Goal: Consume media (video, audio): Browse casually

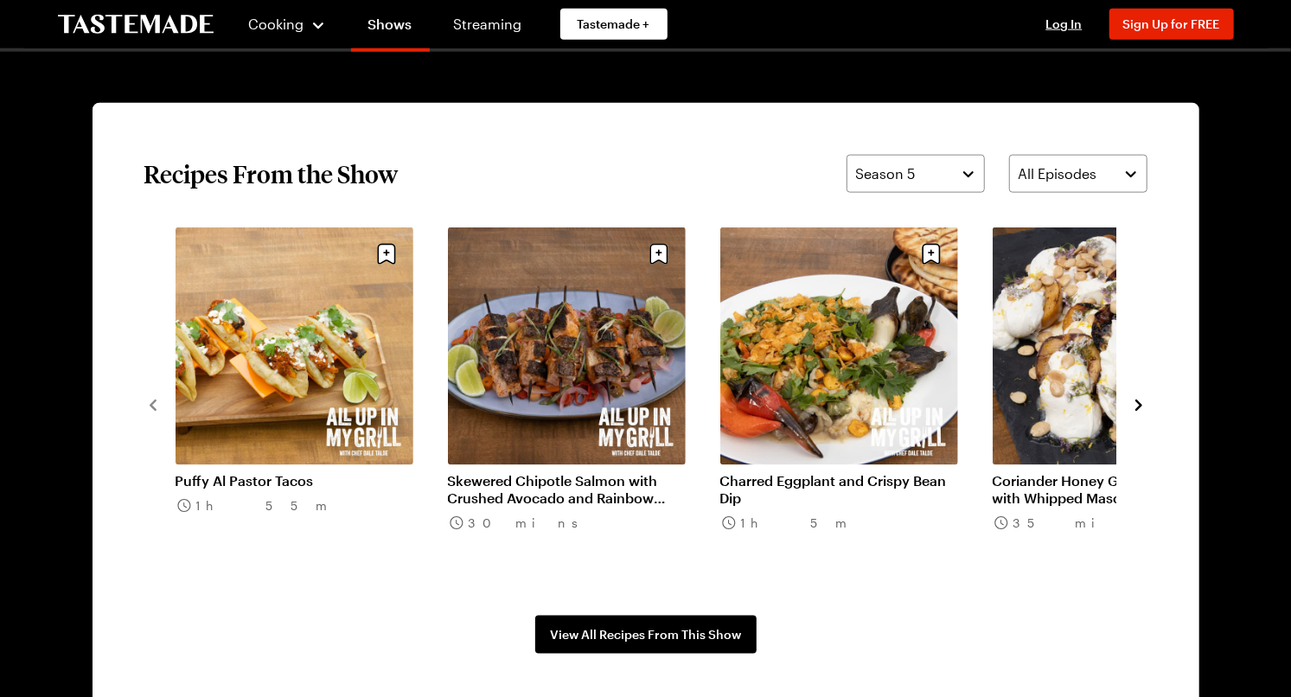
scroll to position [1259, 0]
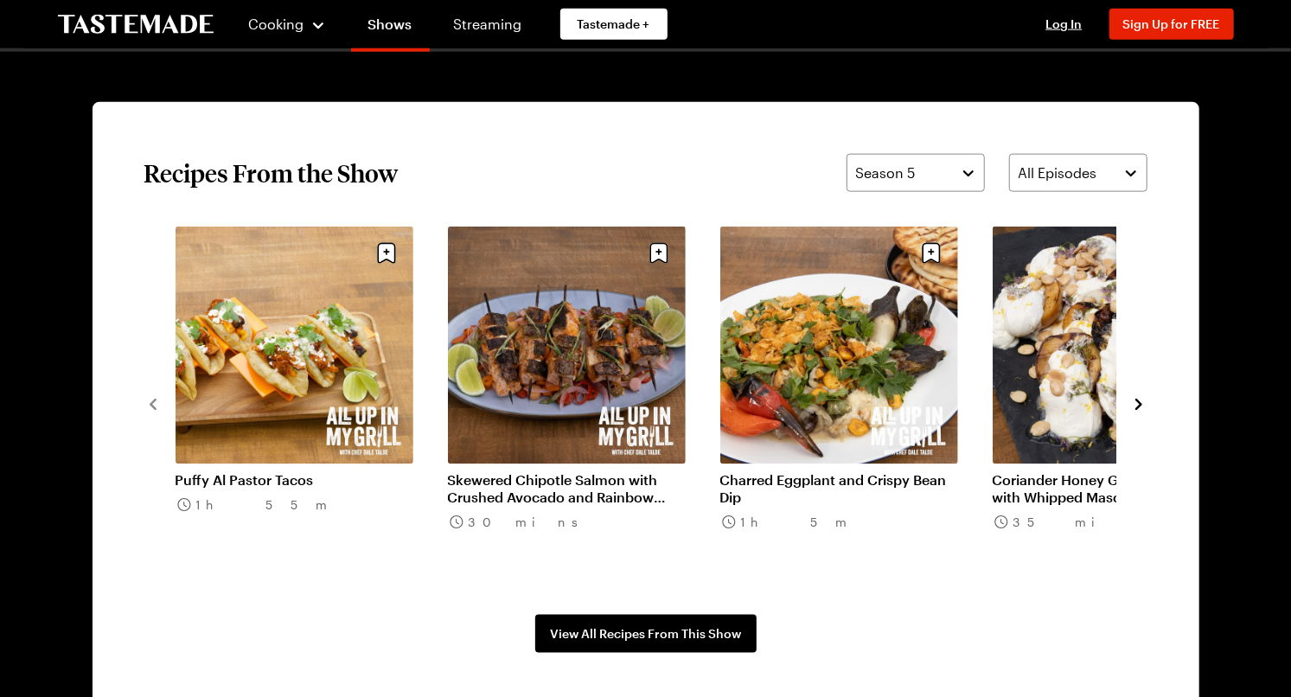
click at [899, 163] on span "Season 5" at bounding box center [886, 173] width 60 height 21
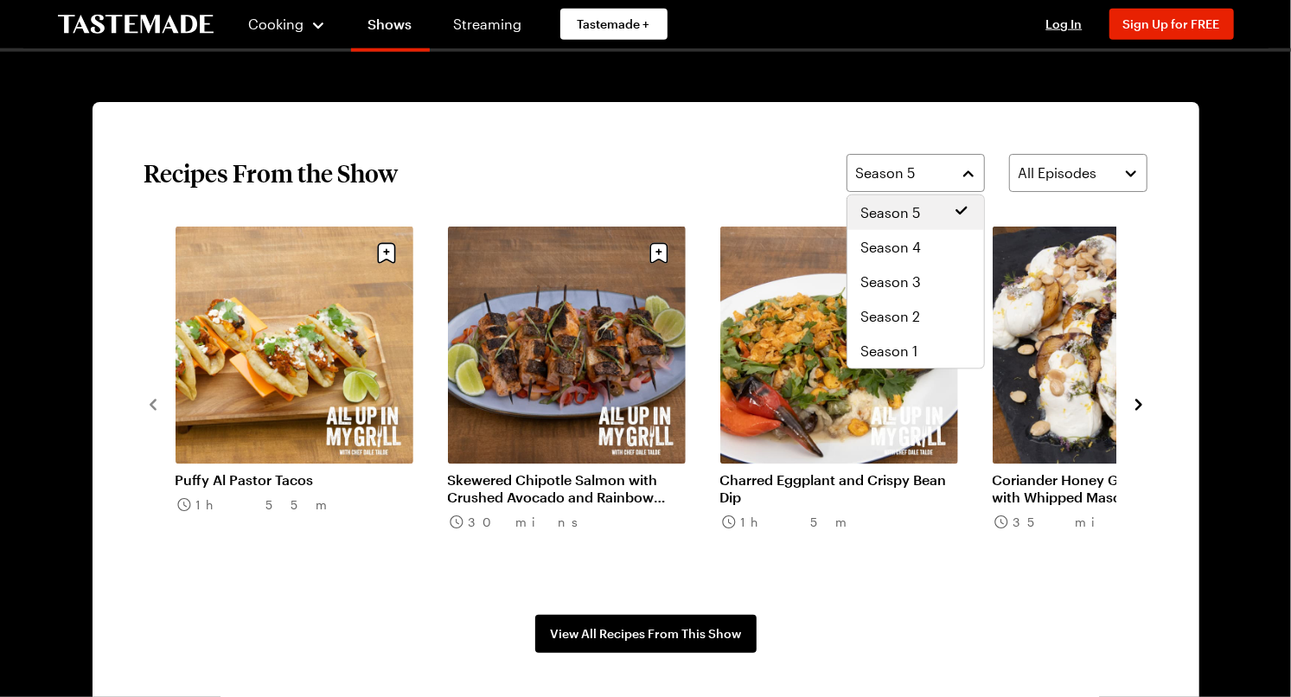
click at [902, 238] on span "Season 4" at bounding box center [891, 247] width 61 height 21
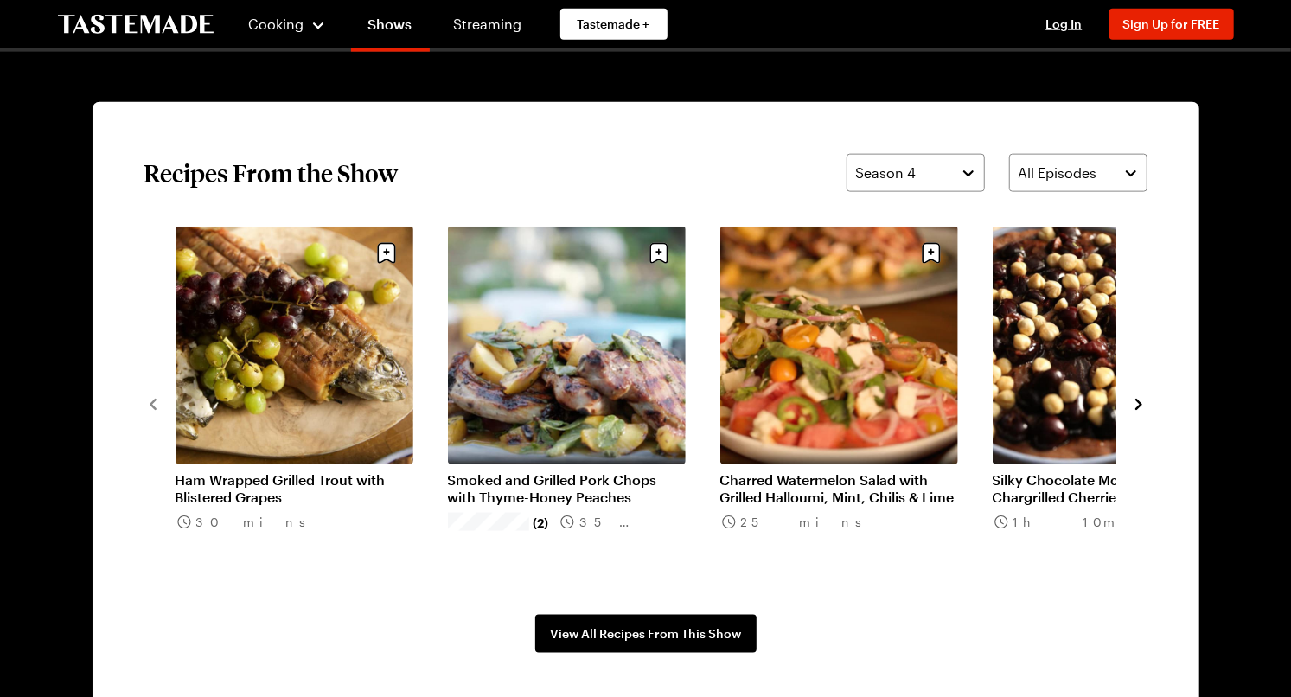
click at [1089, 174] on span "All Episodes" at bounding box center [1058, 173] width 79 height 21
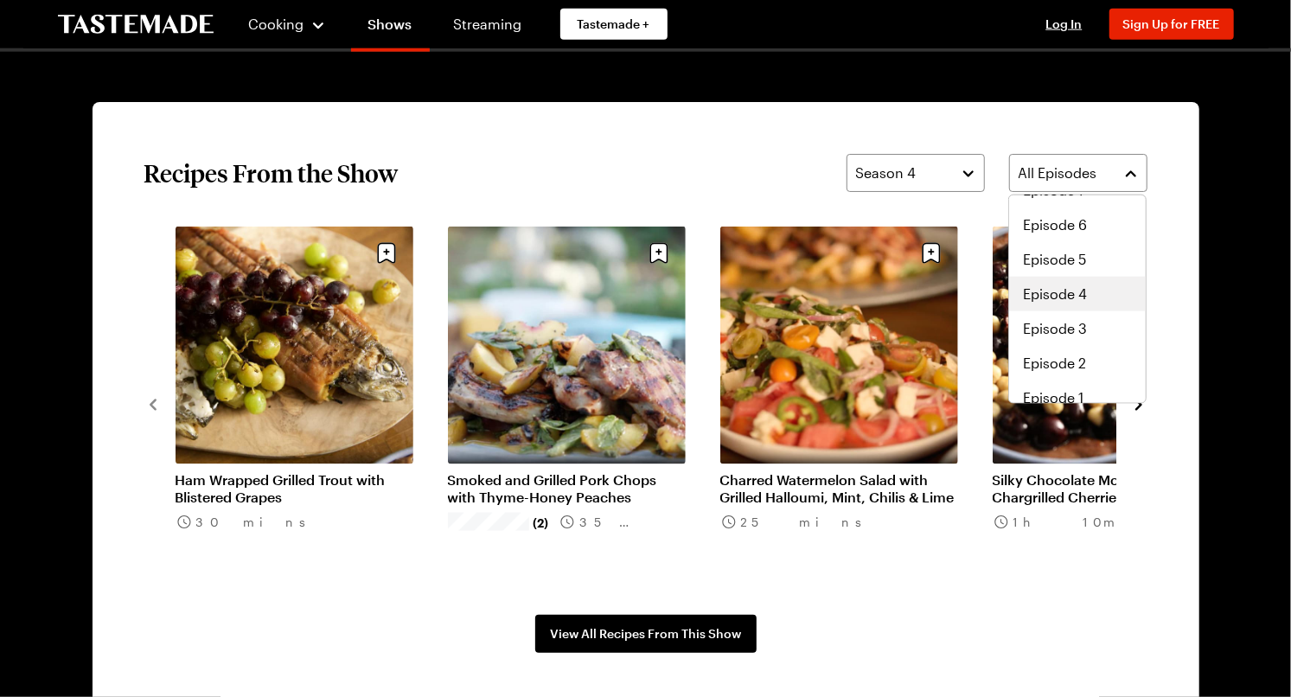
scroll to position [104, 0]
click at [1060, 323] on span "Episode 3" at bounding box center [1055, 316] width 64 height 21
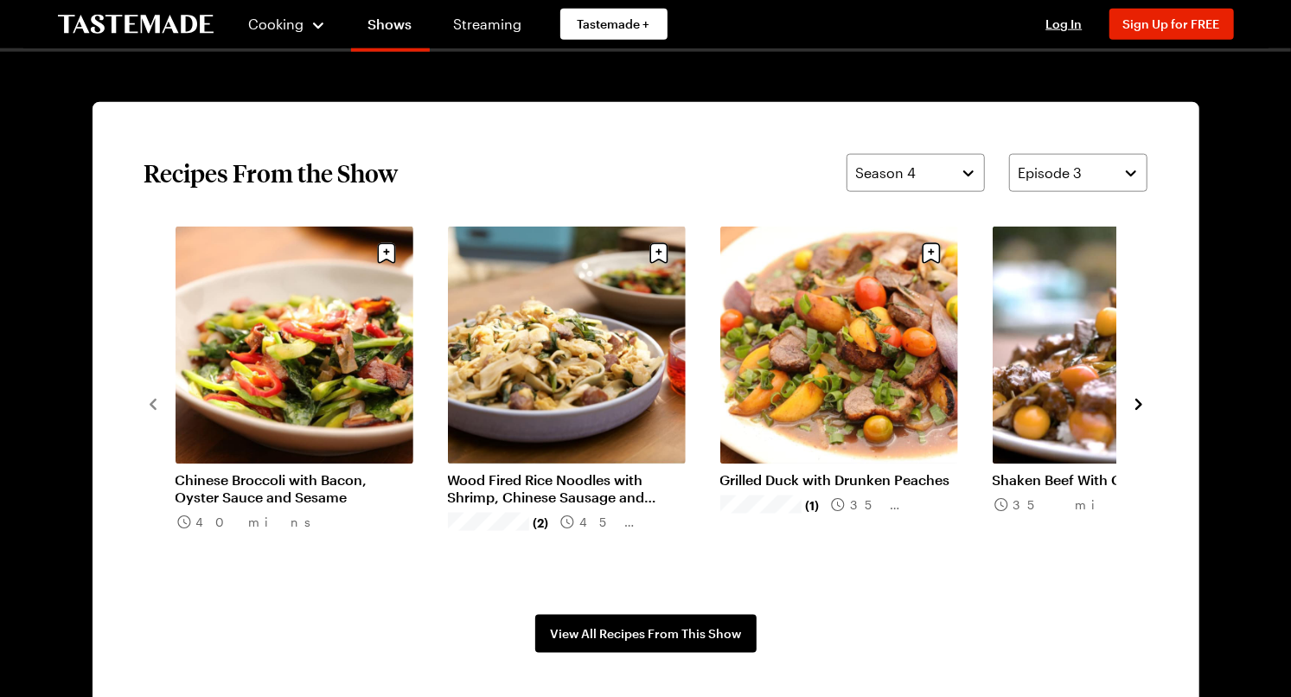
click at [1082, 185] on button "Episode 3" at bounding box center [1078, 173] width 138 height 38
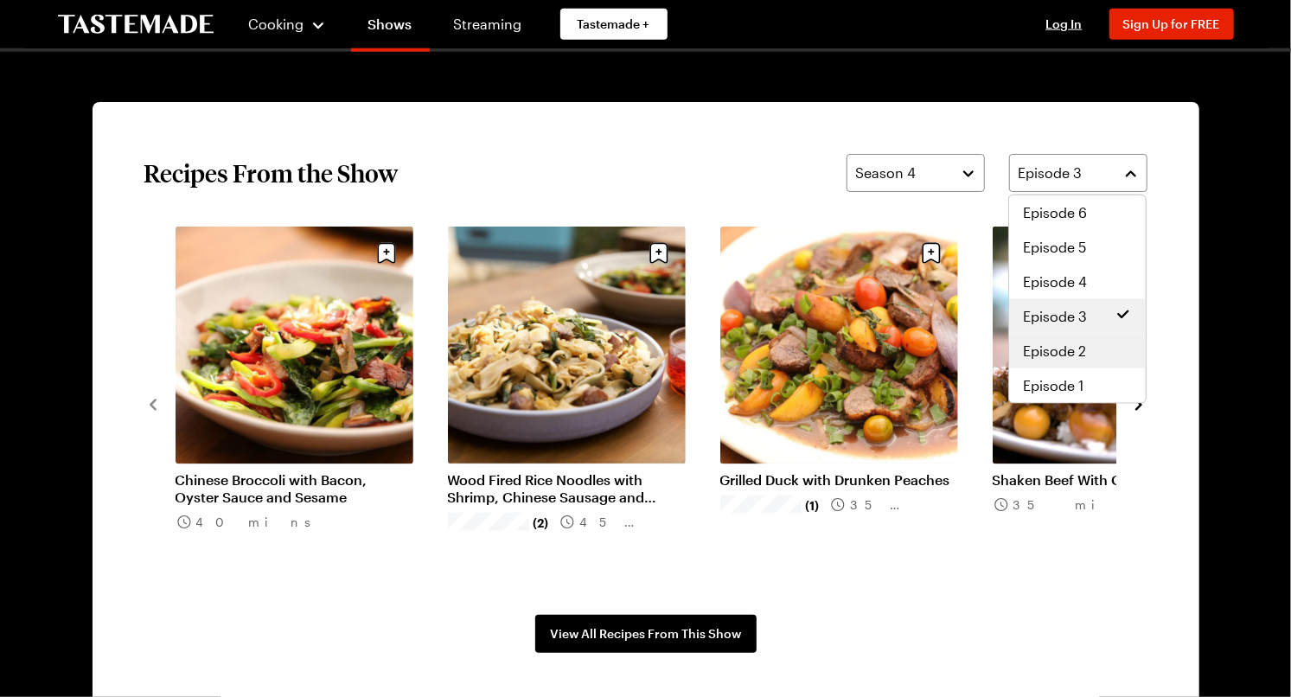
click at [1078, 349] on span "Episode 2" at bounding box center [1054, 351] width 63 height 21
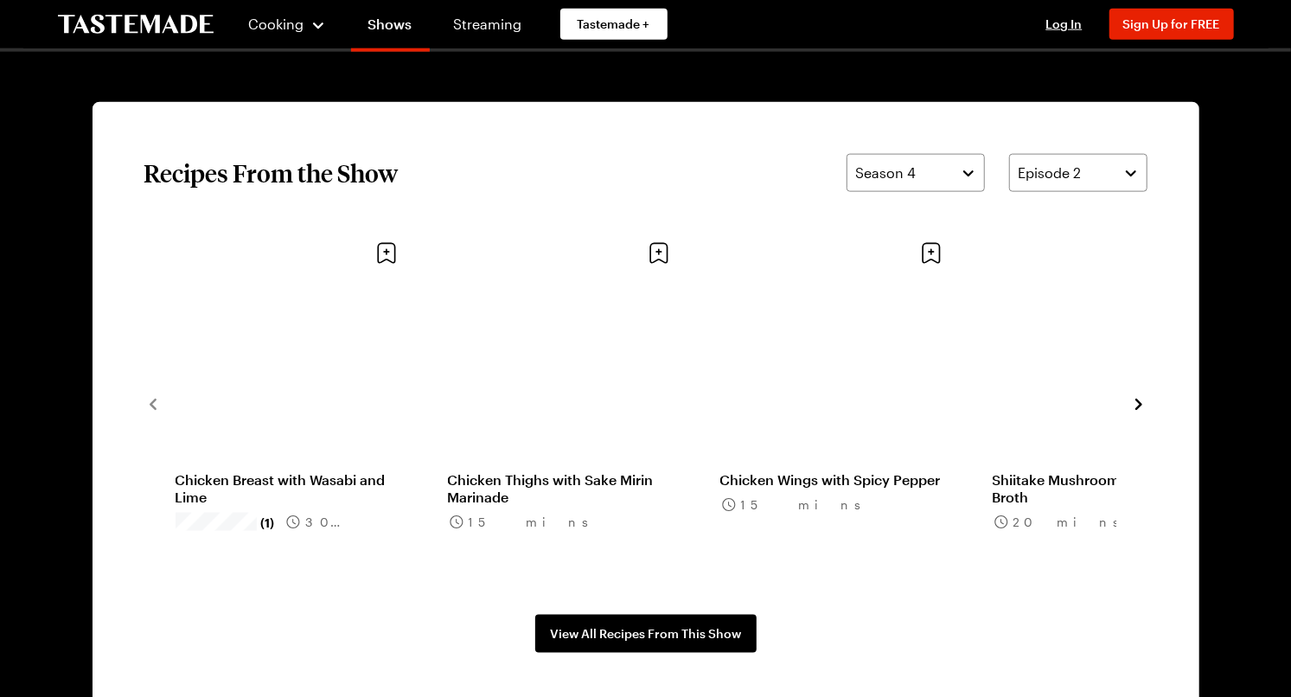
click at [1079, 178] on span "Episode 2" at bounding box center [1050, 173] width 63 height 21
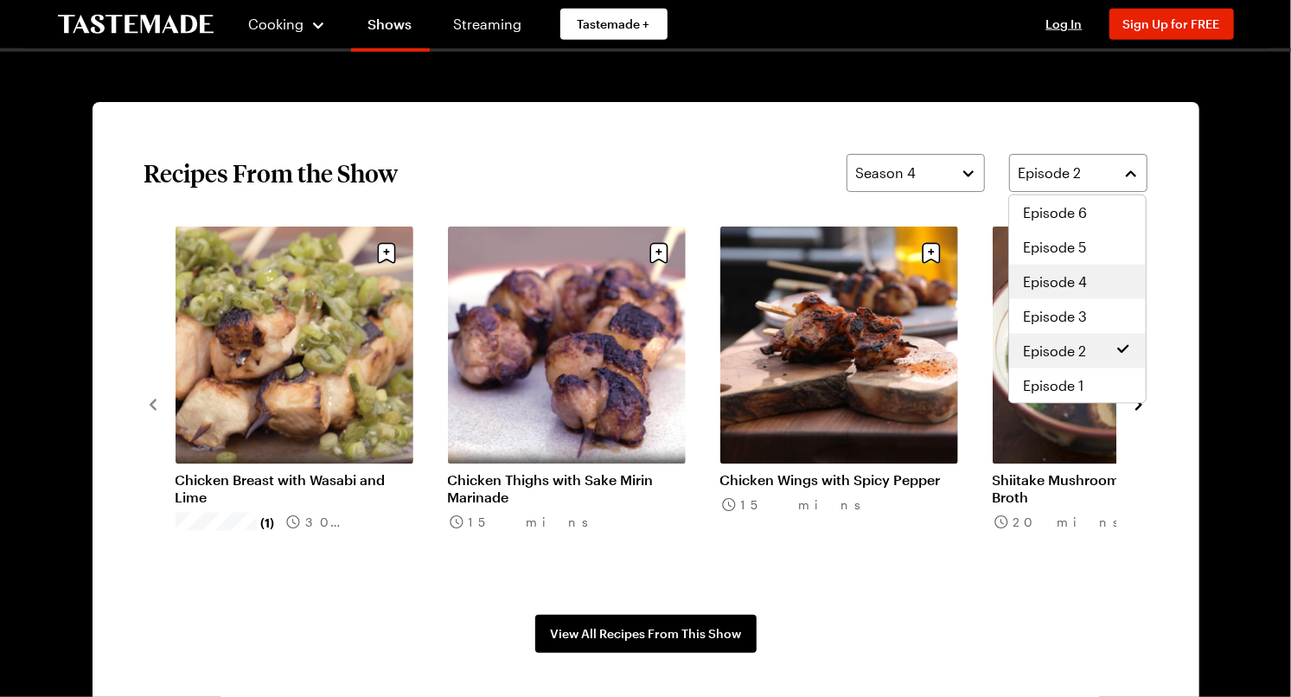
click at [1063, 275] on span "Episode 4" at bounding box center [1055, 282] width 64 height 21
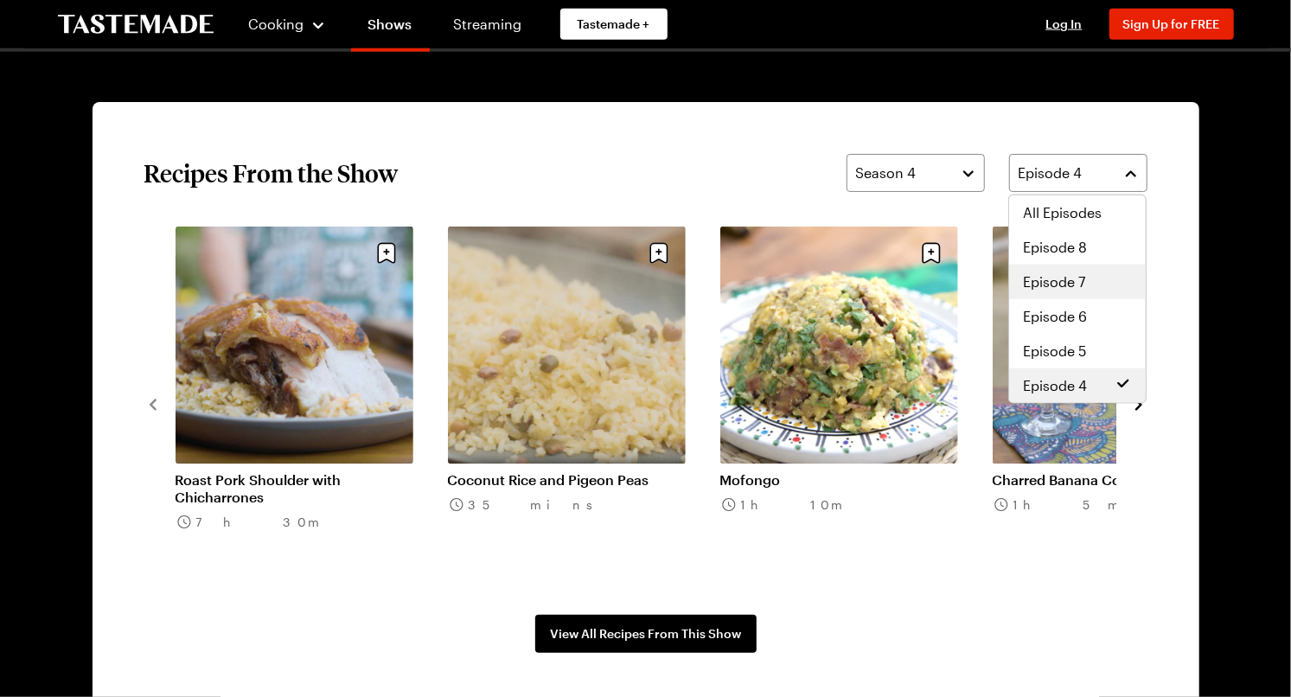
click at [1065, 168] on span "Episode 4" at bounding box center [1051, 173] width 64 height 21
click at [1061, 352] on span "Episode 5" at bounding box center [1054, 351] width 63 height 21
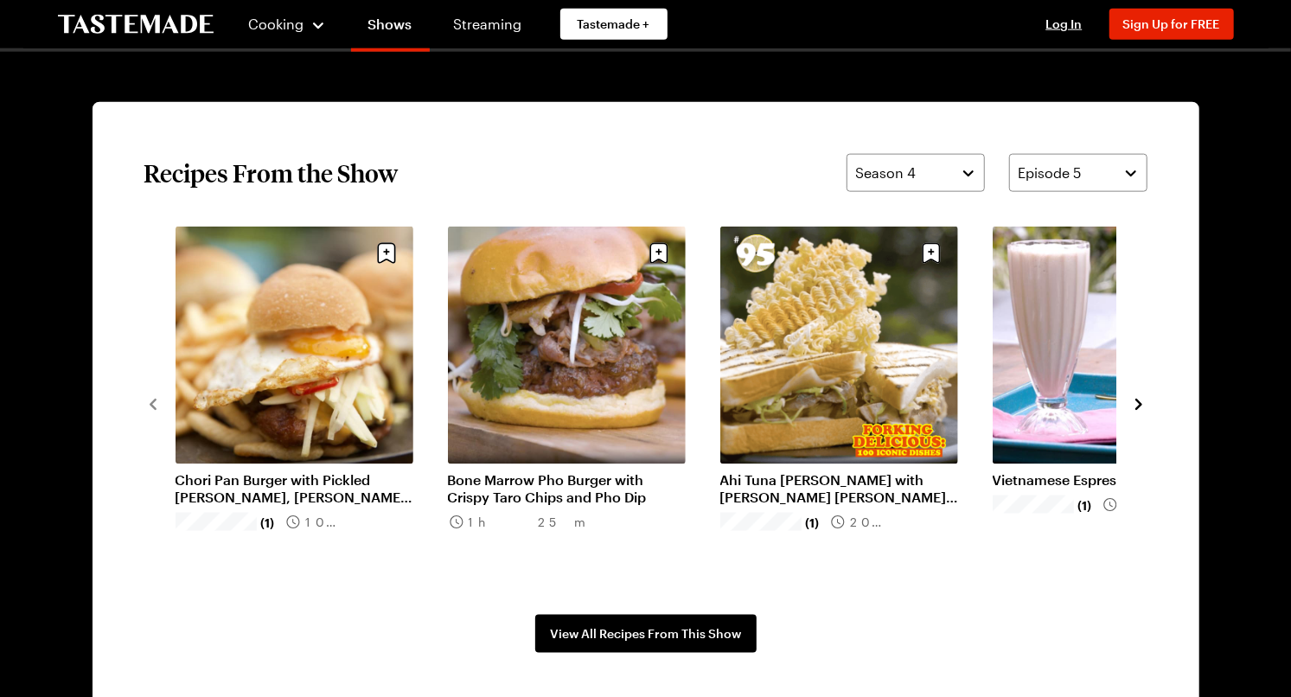
click at [1082, 177] on span "Episode 5" at bounding box center [1050, 173] width 63 height 21
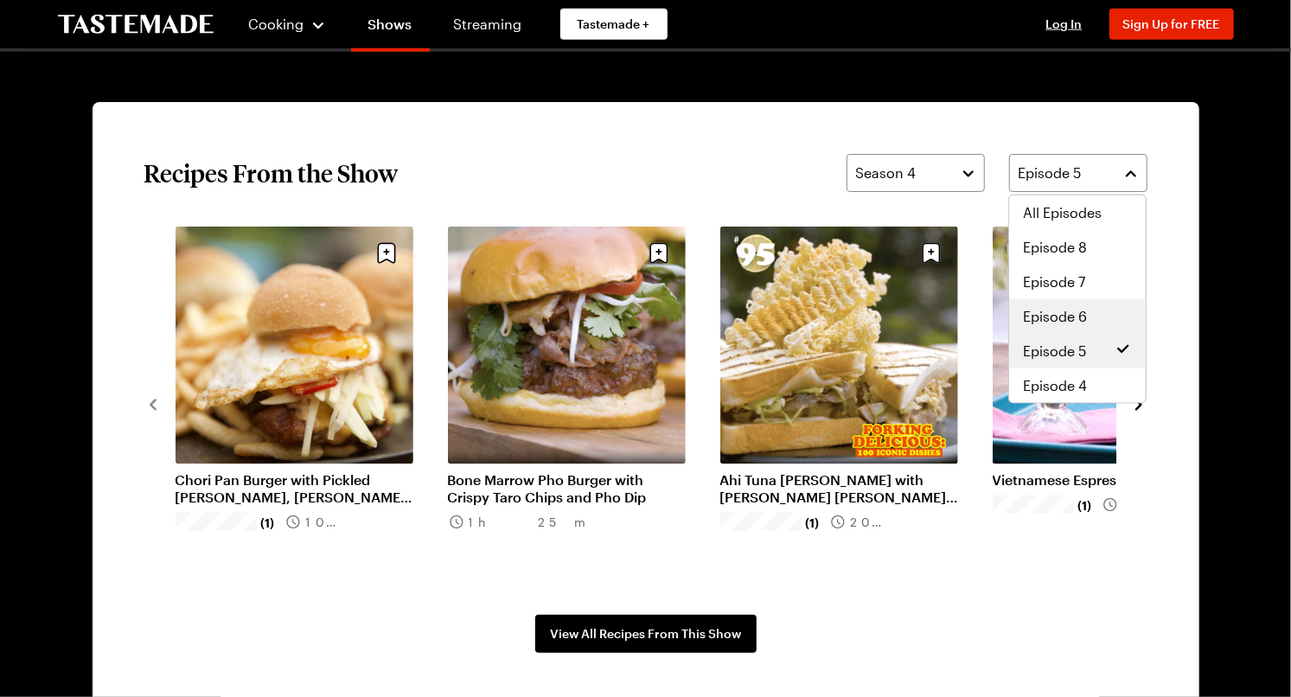
click at [1072, 312] on span "Episode 6" at bounding box center [1055, 316] width 64 height 21
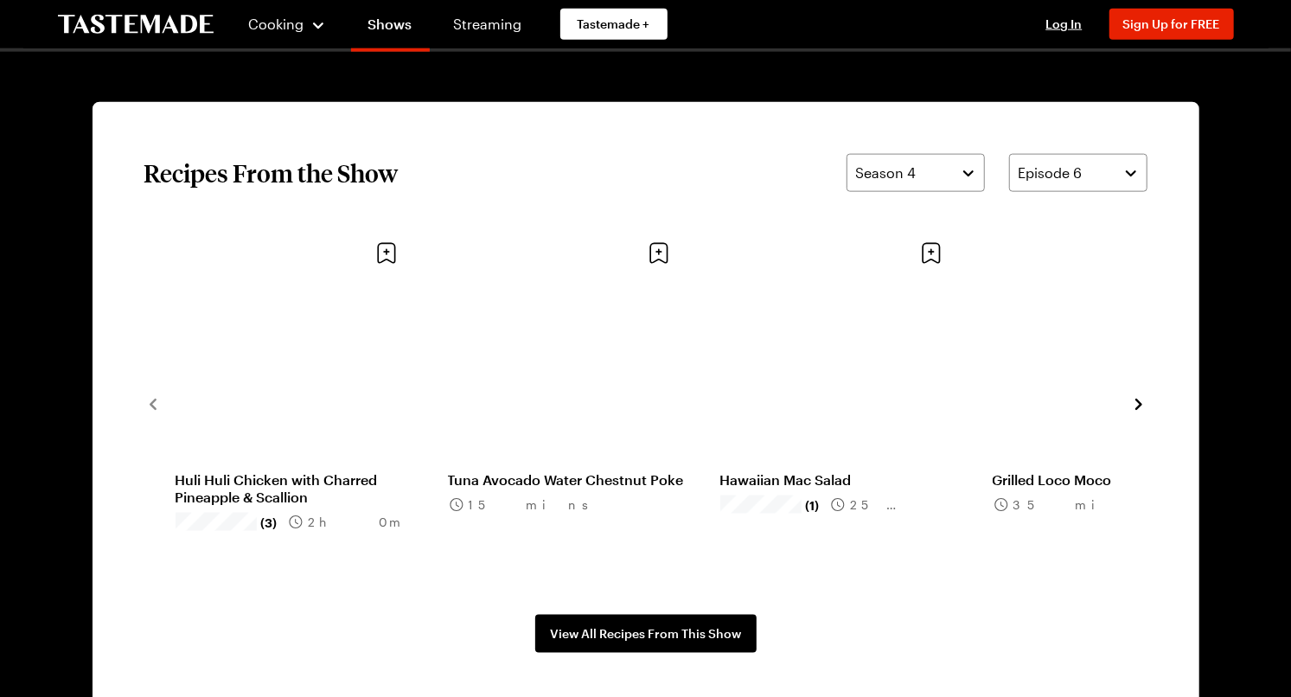
click at [912, 173] on span "Season 4" at bounding box center [886, 173] width 61 height 21
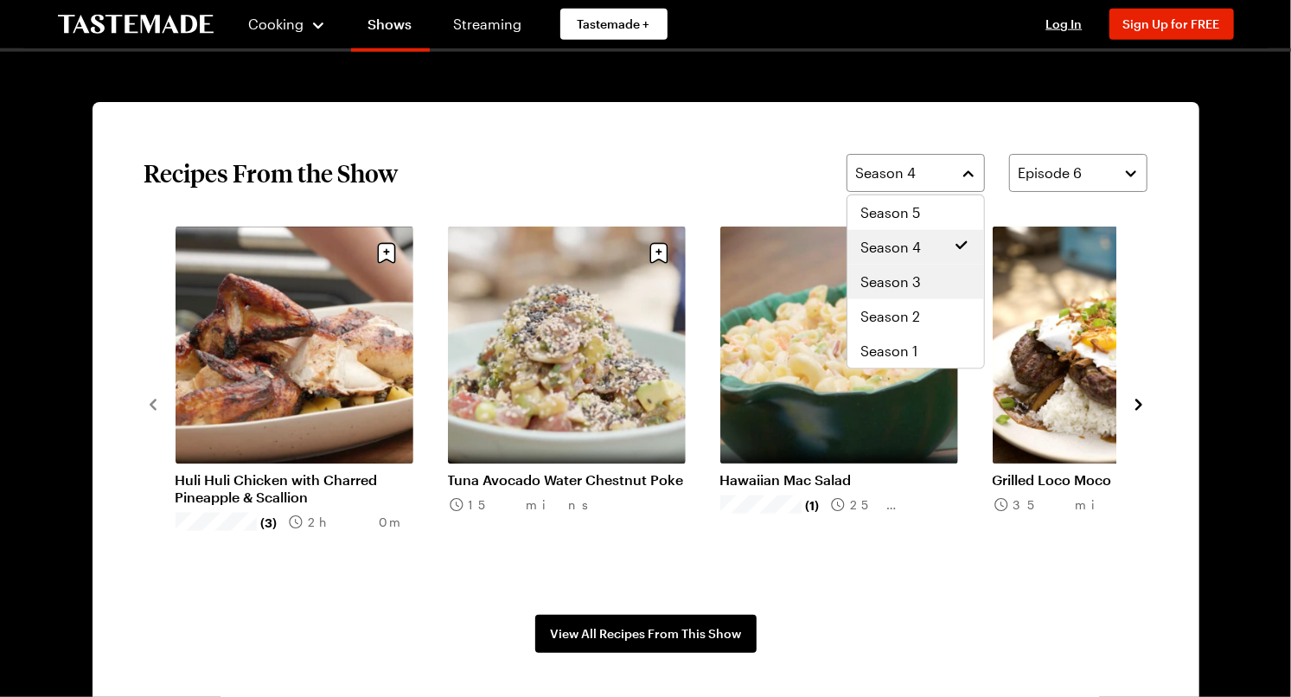
click at [916, 282] on span "Season 3" at bounding box center [891, 282] width 61 height 21
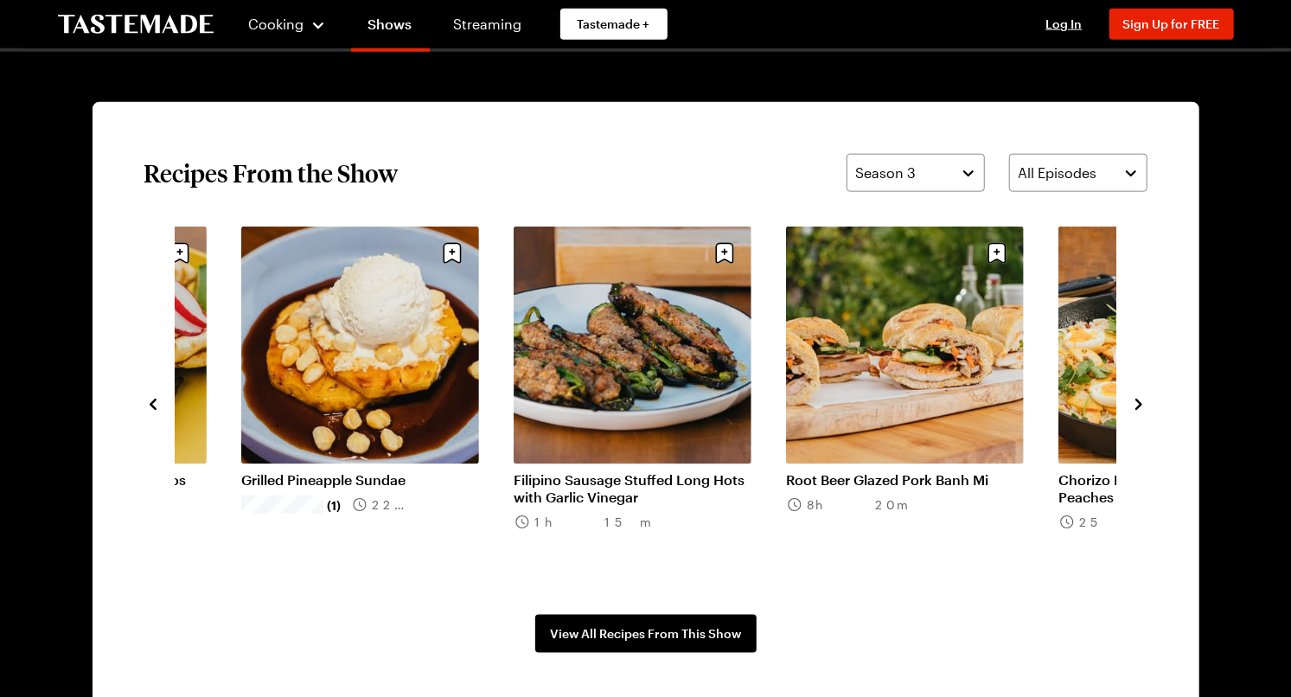
click at [915, 165] on span "Season 3" at bounding box center [886, 173] width 61 height 21
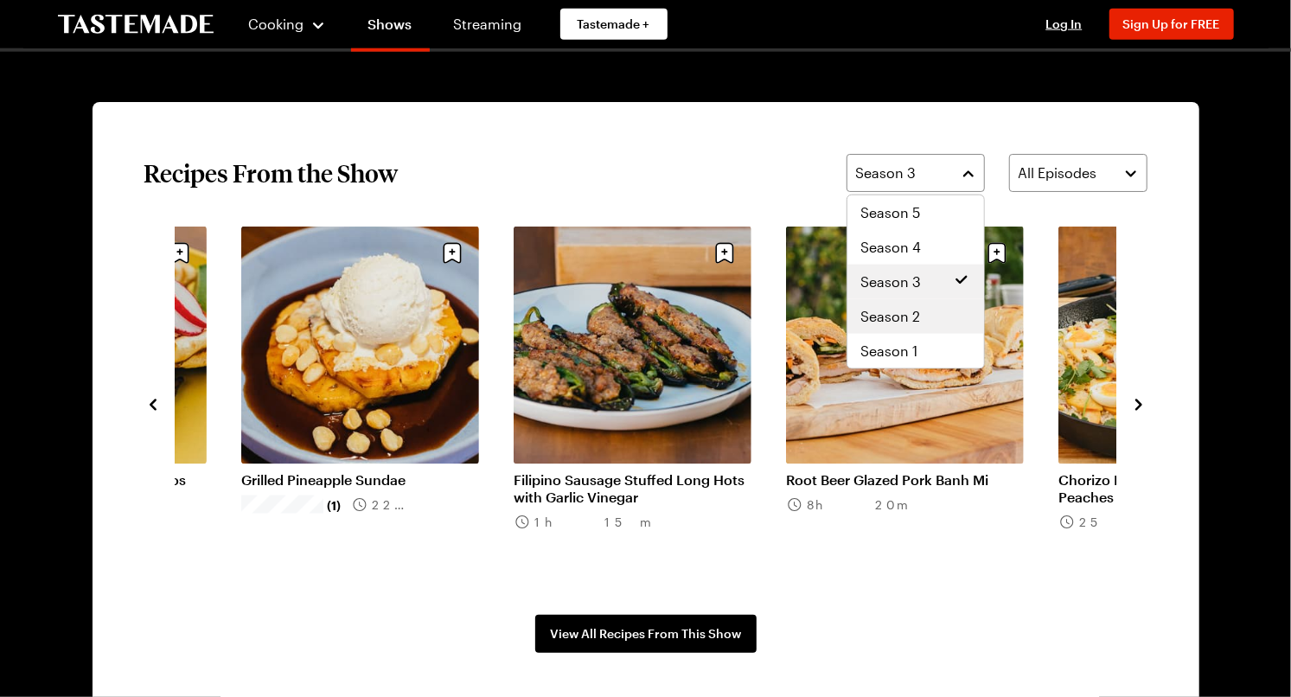
click at [895, 309] on span "Season 2" at bounding box center [891, 316] width 60 height 21
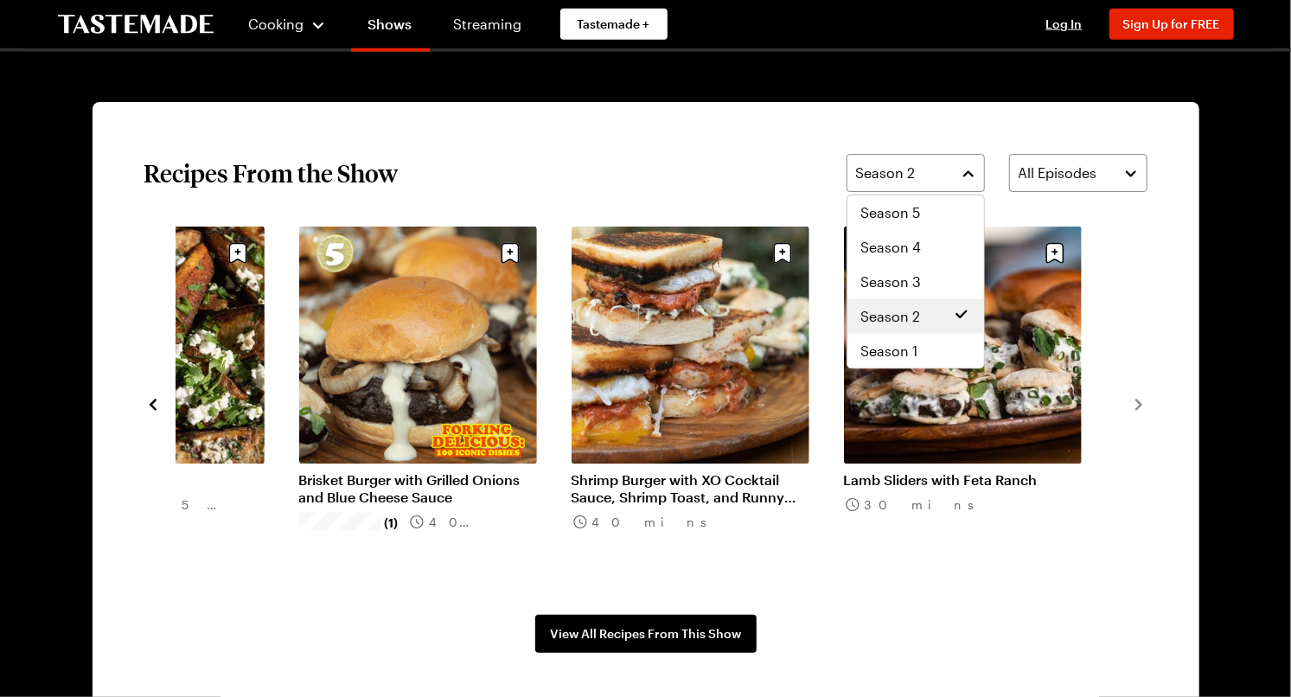
click at [914, 172] on span "Season 2" at bounding box center [886, 173] width 60 height 21
click at [904, 278] on span "Season 3" at bounding box center [891, 282] width 61 height 21
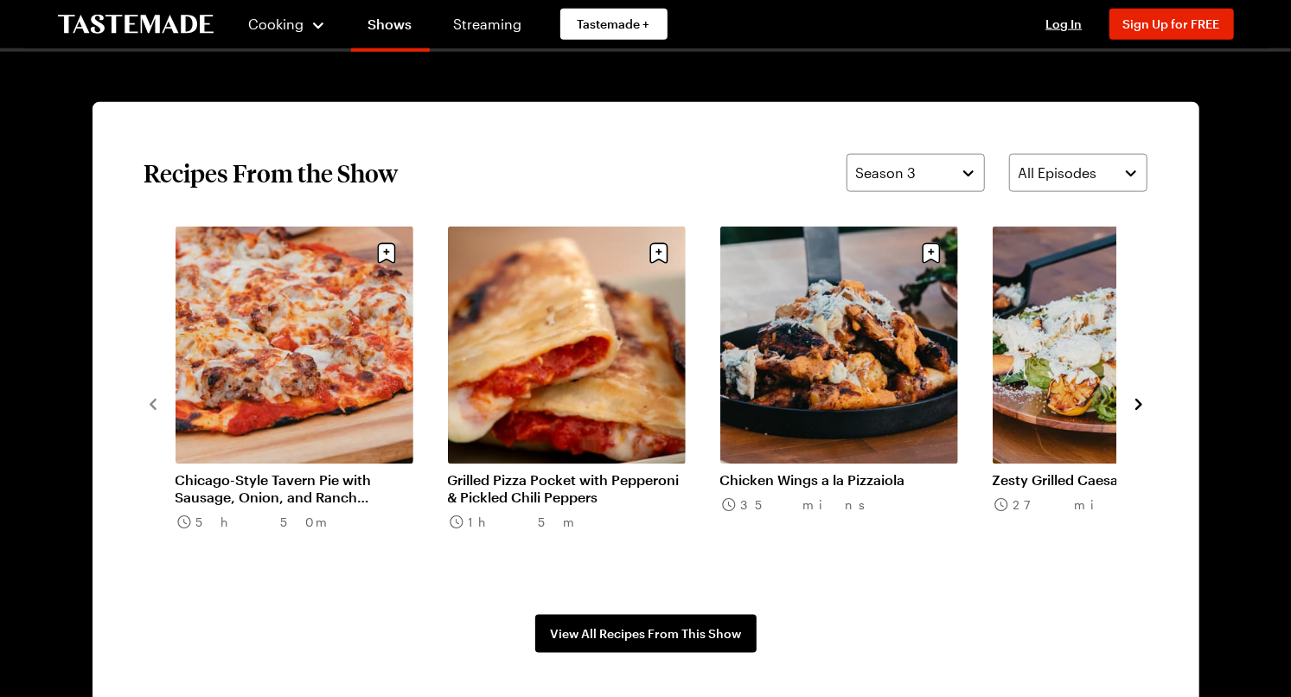
click at [915, 173] on span "Season 3" at bounding box center [886, 173] width 61 height 21
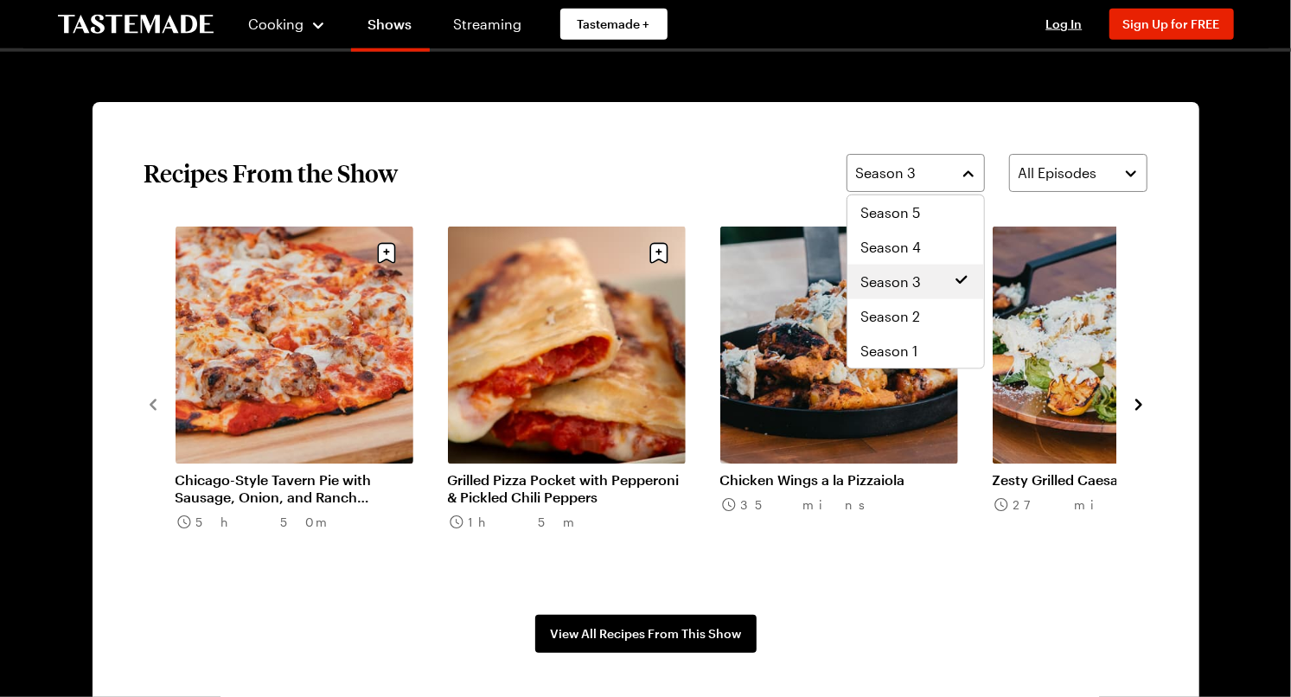
click at [920, 244] on span "Season 4" at bounding box center [891, 247] width 61 height 21
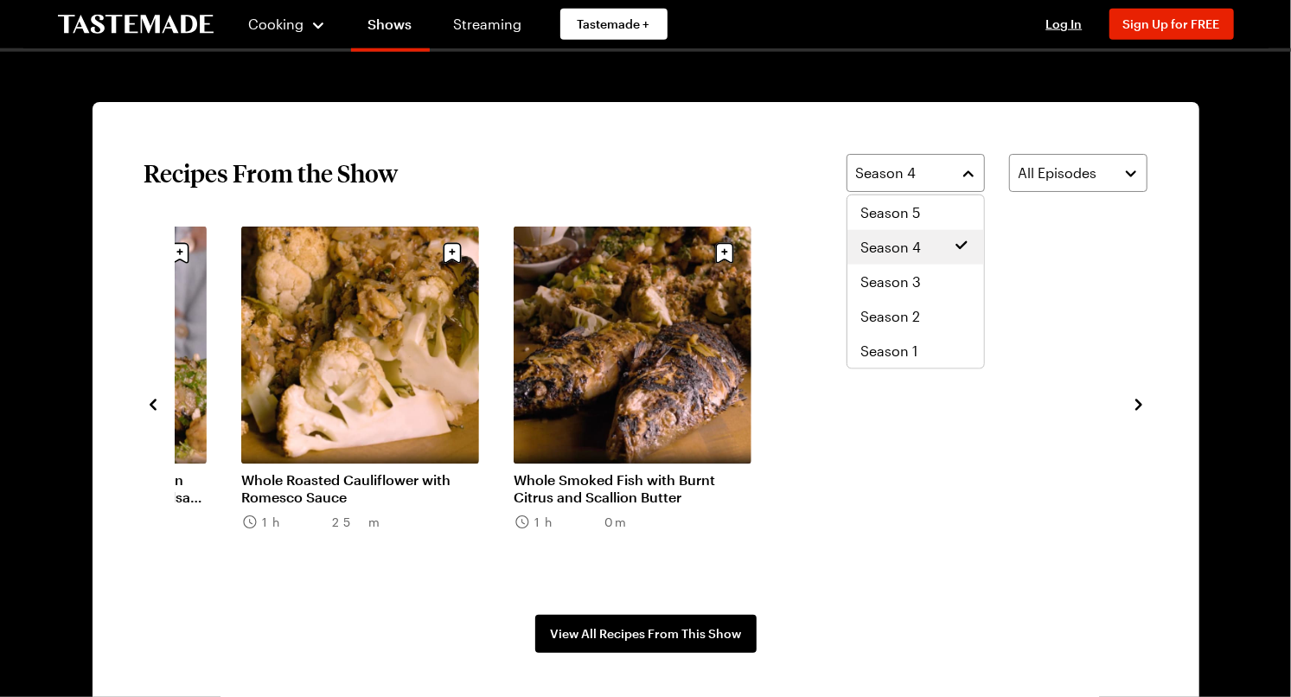
click at [898, 170] on span "Season 4" at bounding box center [886, 173] width 61 height 21
click at [879, 310] on span "Season 2" at bounding box center [891, 316] width 60 height 21
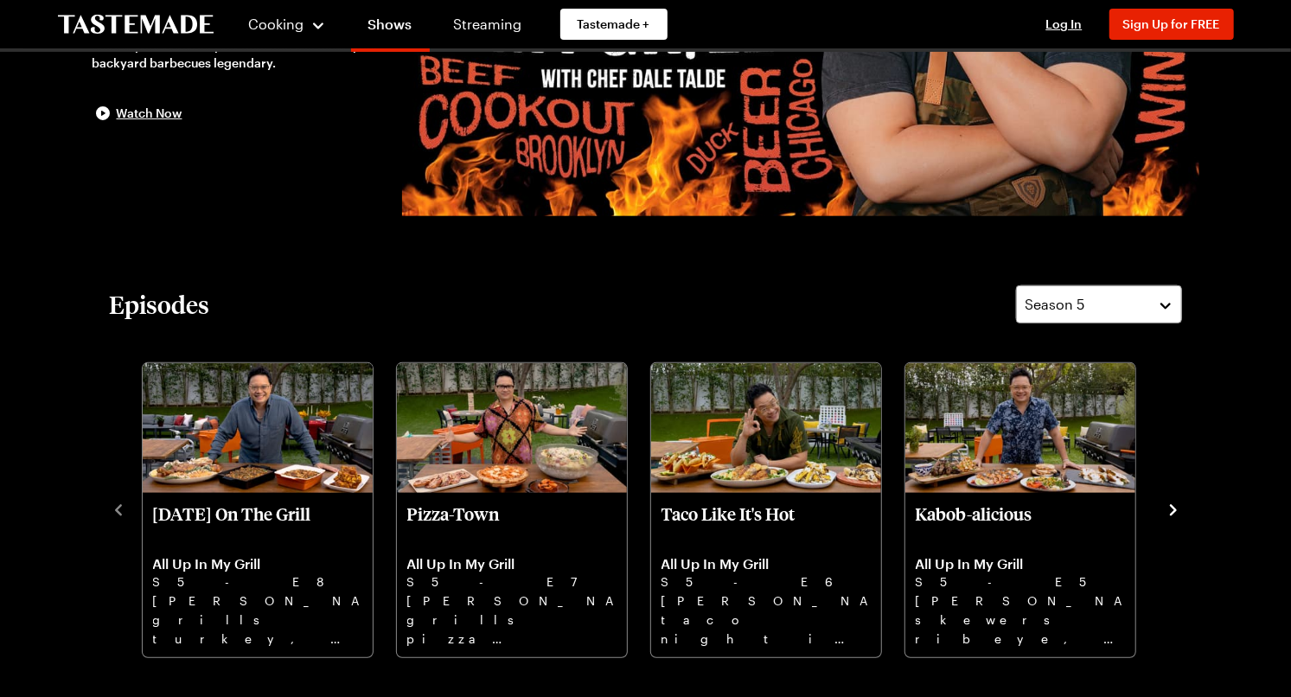
scroll to position [313, 0]
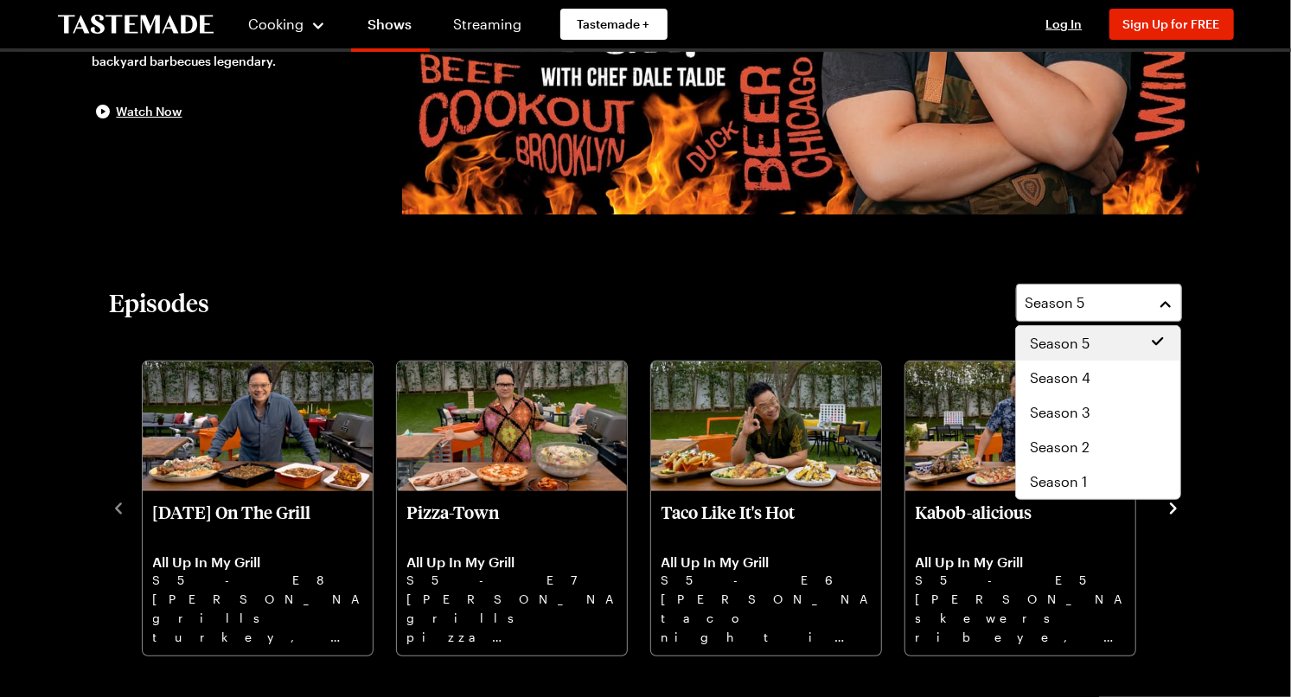
click at [1082, 451] on span "Season 2" at bounding box center [1060, 447] width 60 height 21
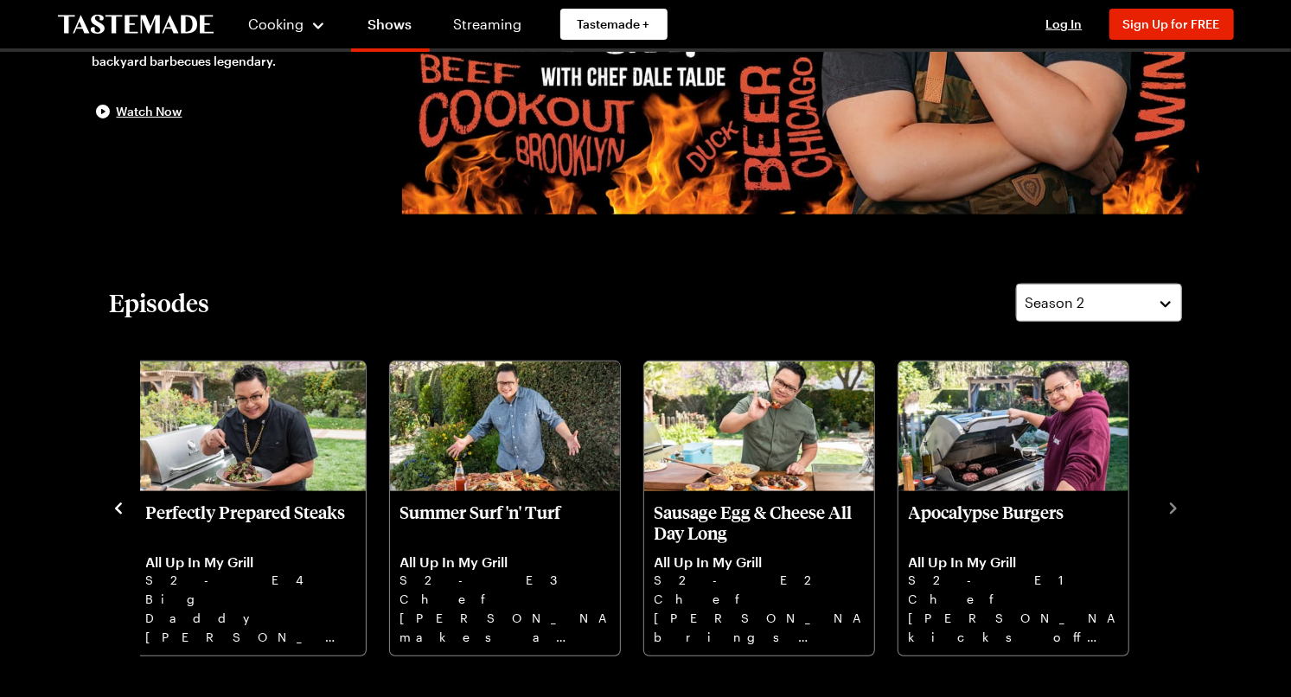
click at [1084, 305] on span "Season 2" at bounding box center [1056, 302] width 60 height 21
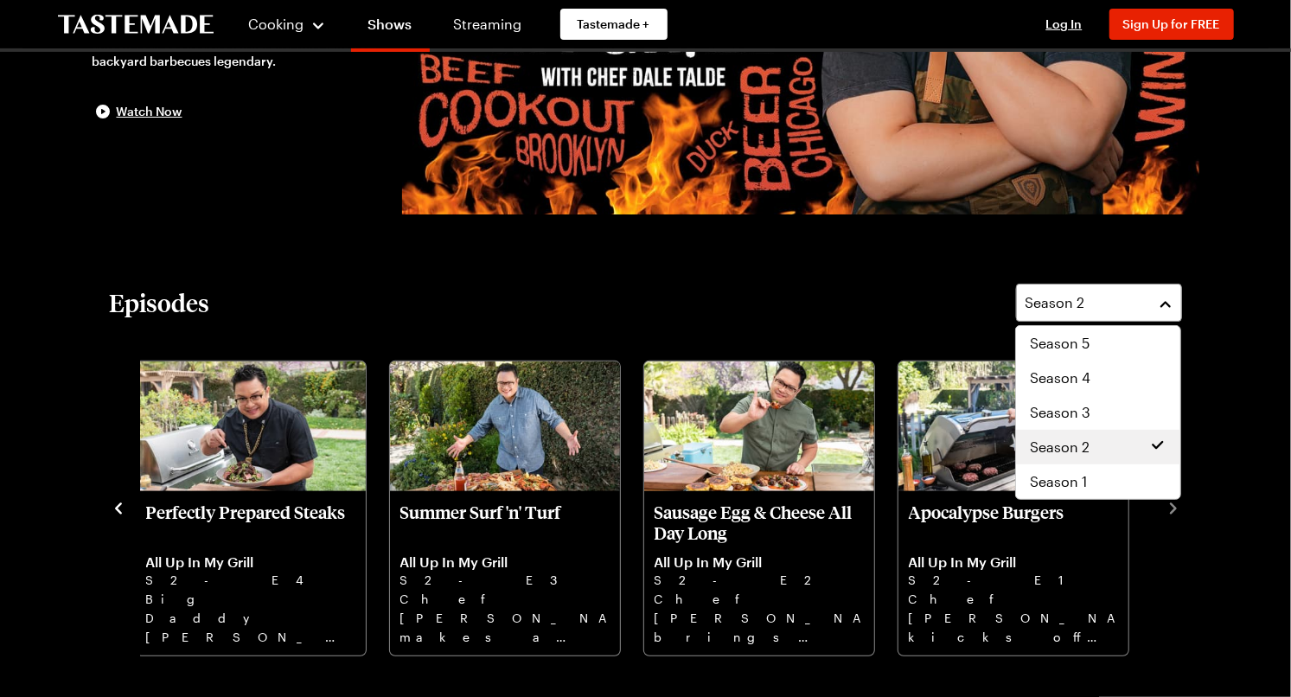
click at [1088, 409] on span "Season 3" at bounding box center [1060, 412] width 61 height 21
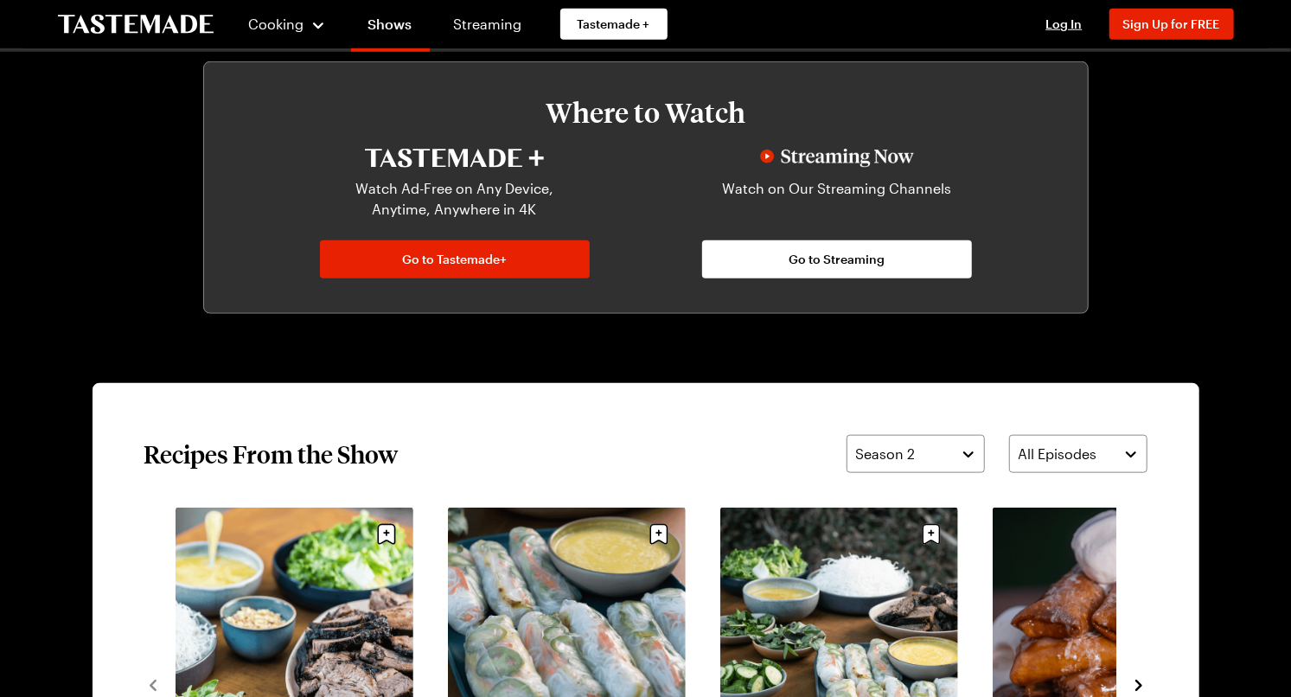
scroll to position [988, 0]
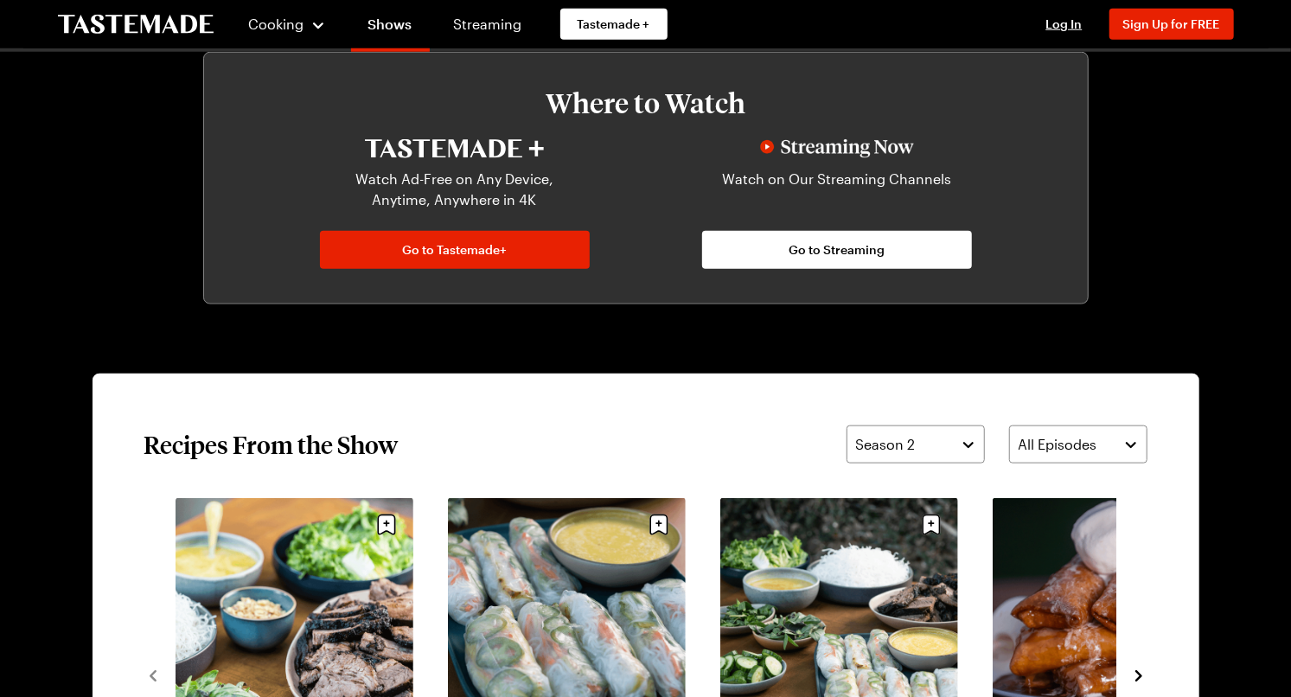
click at [911, 426] on button "Season 2" at bounding box center [916, 445] width 138 height 38
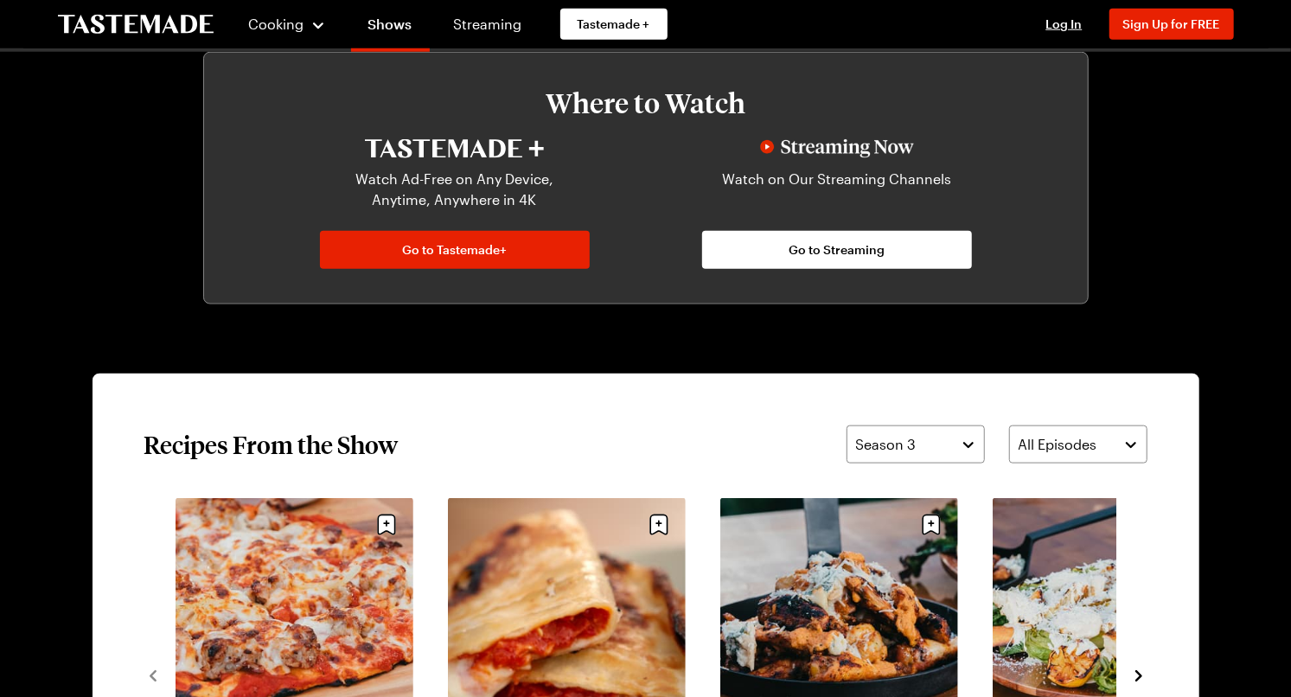
click at [1073, 443] on span "All Episodes" at bounding box center [1058, 444] width 79 height 21
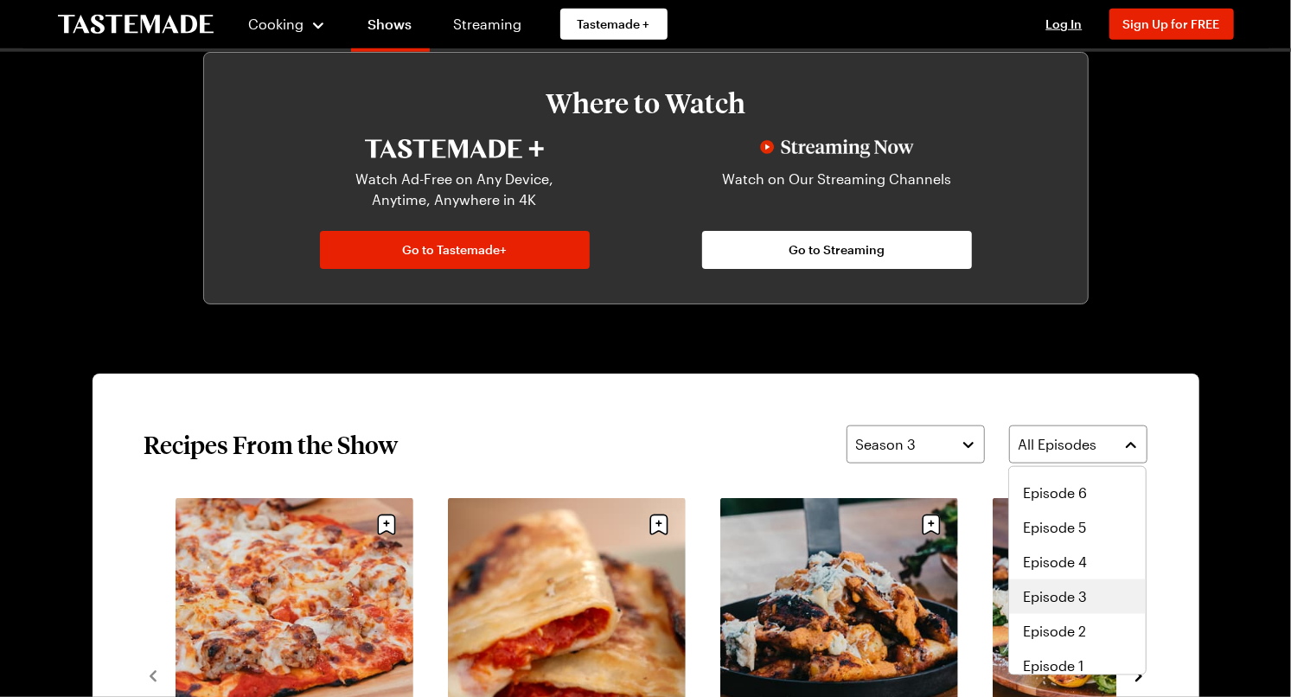
scroll to position [346, 0]
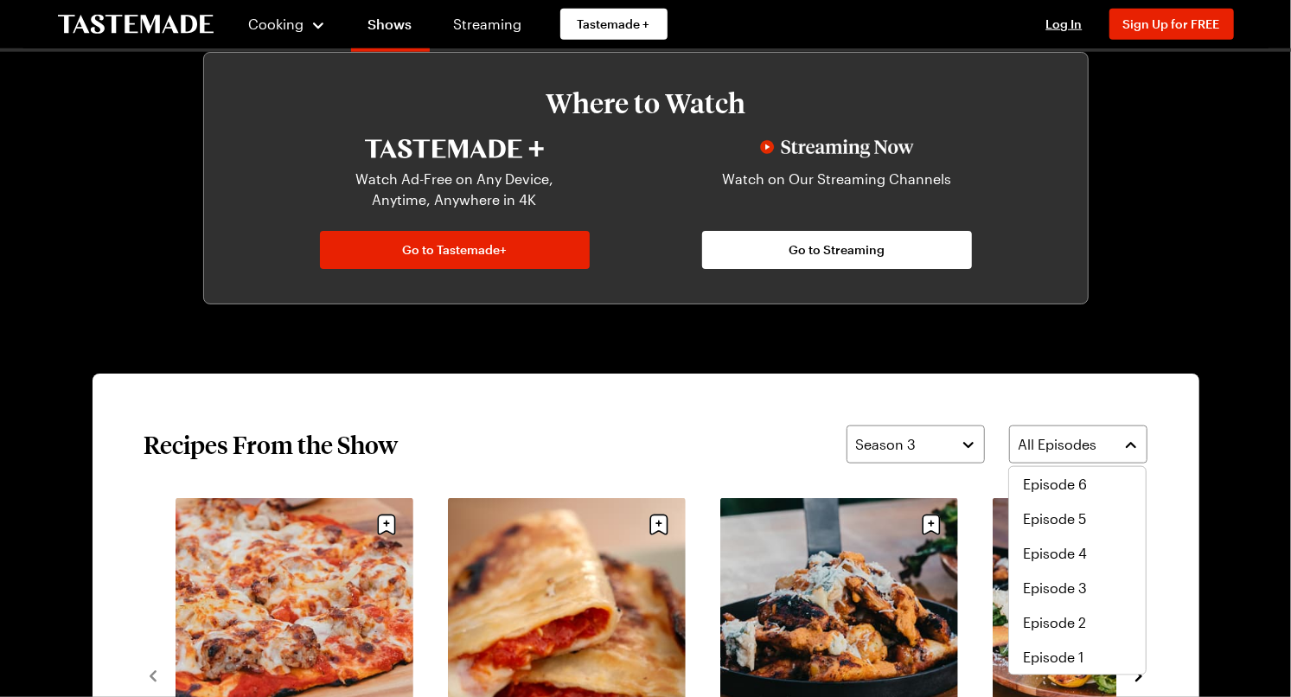
click at [1077, 630] on span "Episode 2" at bounding box center [1054, 622] width 63 height 21
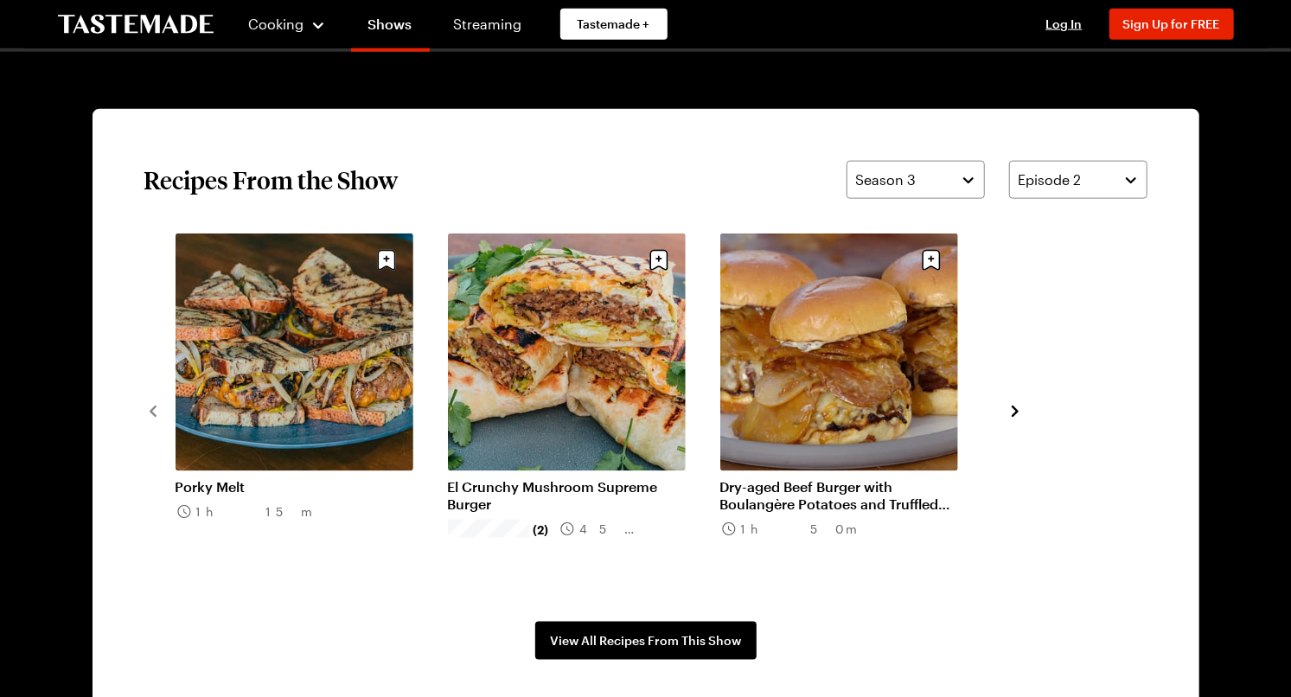
scroll to position [1254, 0]
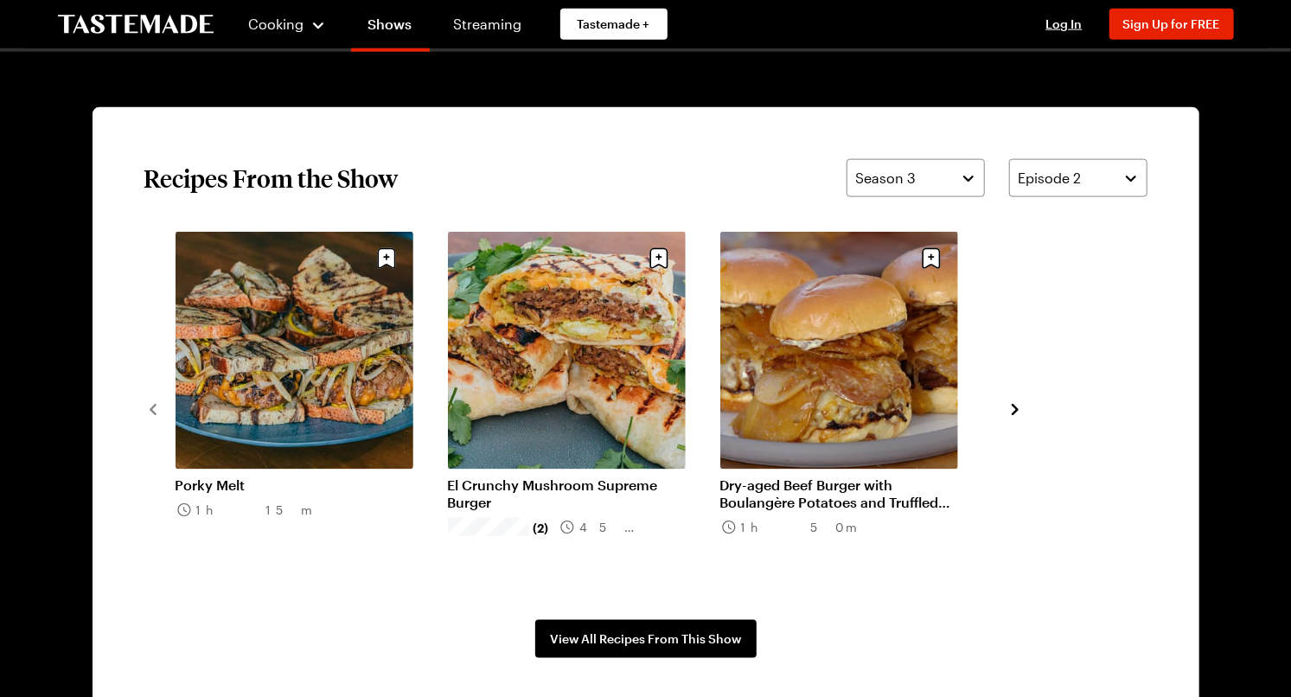
click at [1013, 404] on icon "navigate to next item" at bounding box center [1015, 409] width 7 height 11
click at [1023, 403] on icon "navigate to next item" at bounding box center [1015, 409] width 17 height 17
click at [848, 477] on link "Dry-aged Beef Burger with Boulangère Potatoes and Truffled Dijon Mayo" at bounding box center [839, 494] width 238 height 35
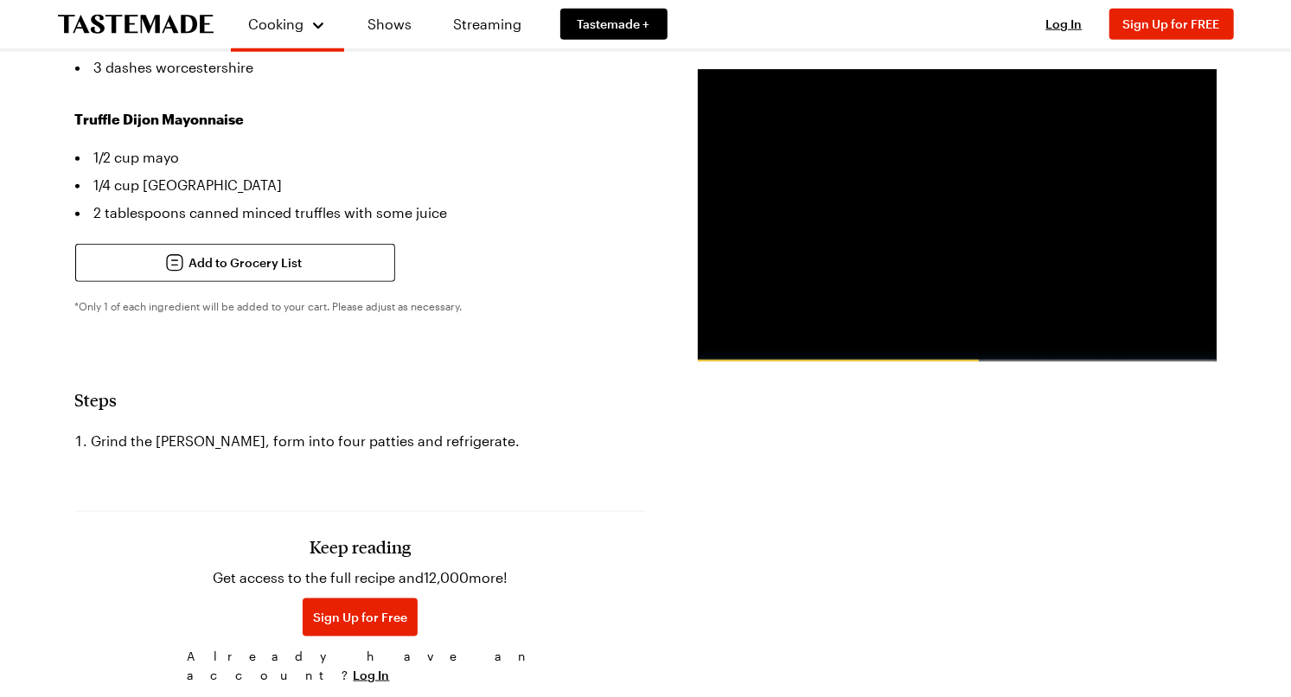
scroll to position [1092, 0]
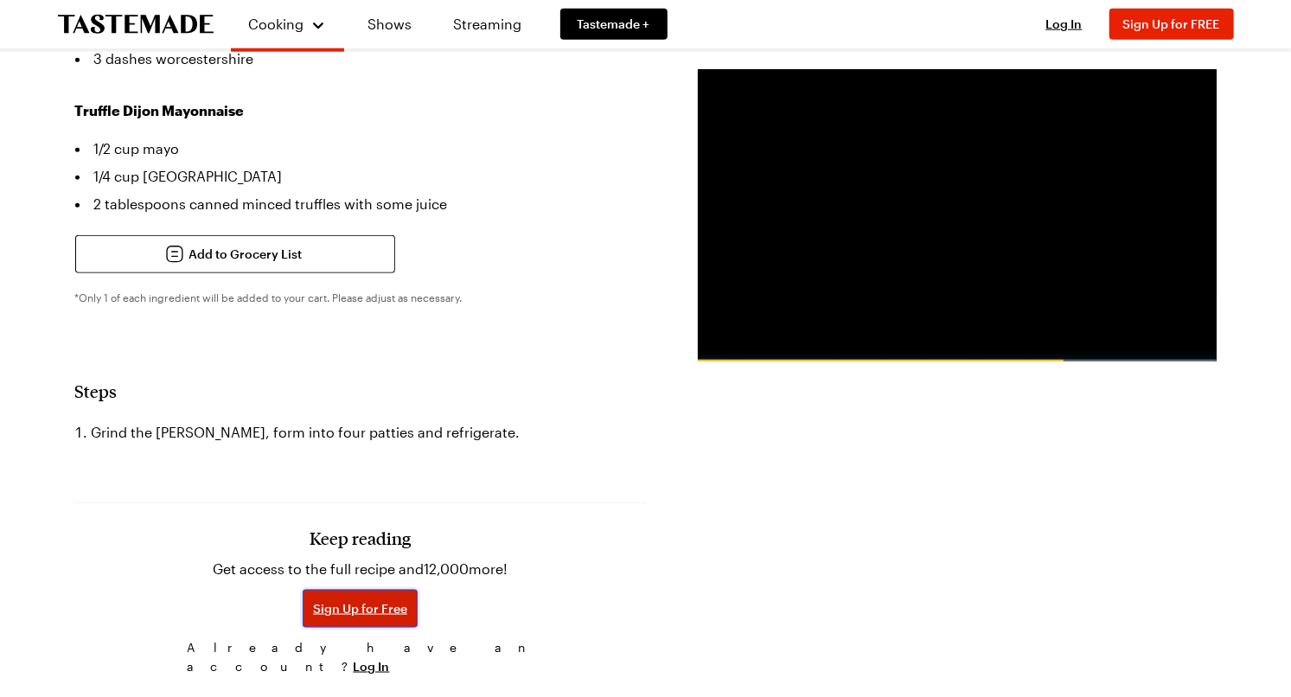
click at [368, 600] on span "Sign Up for Free" at bounding box center [360, 608] width 94 height 17
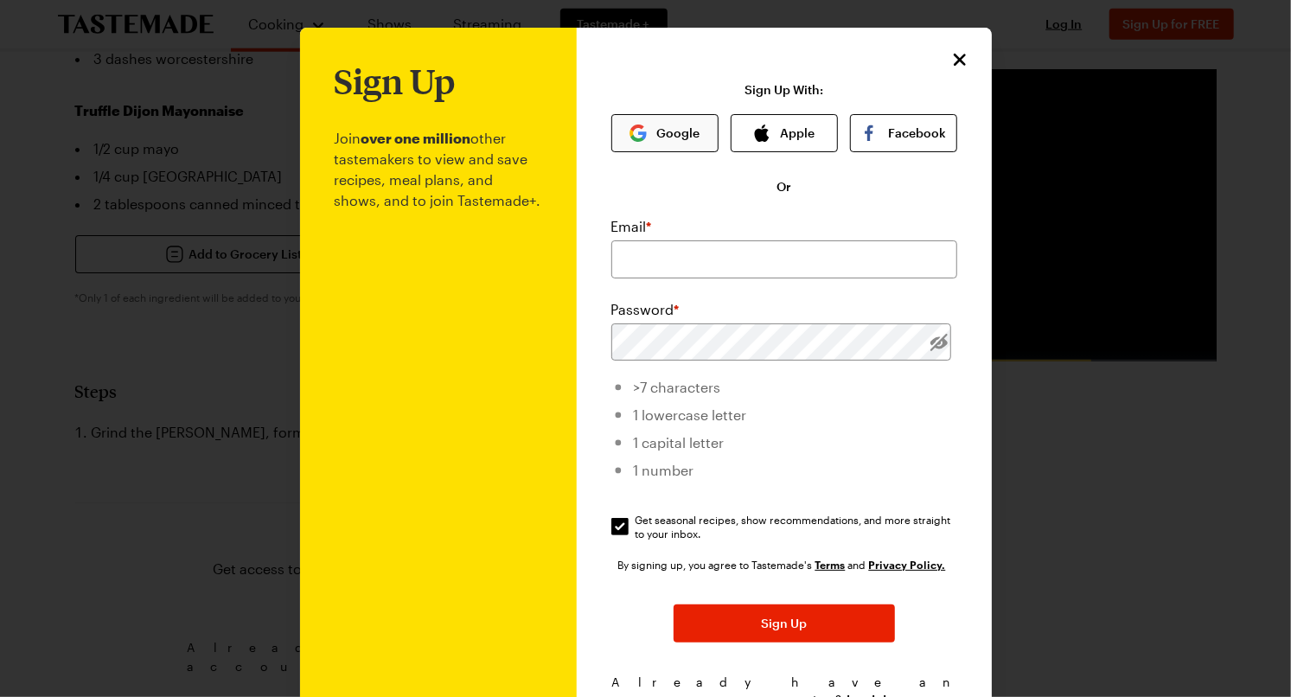
click at [658, 129] on button "Google" at bounding box center [664, 133] width 107 height 38
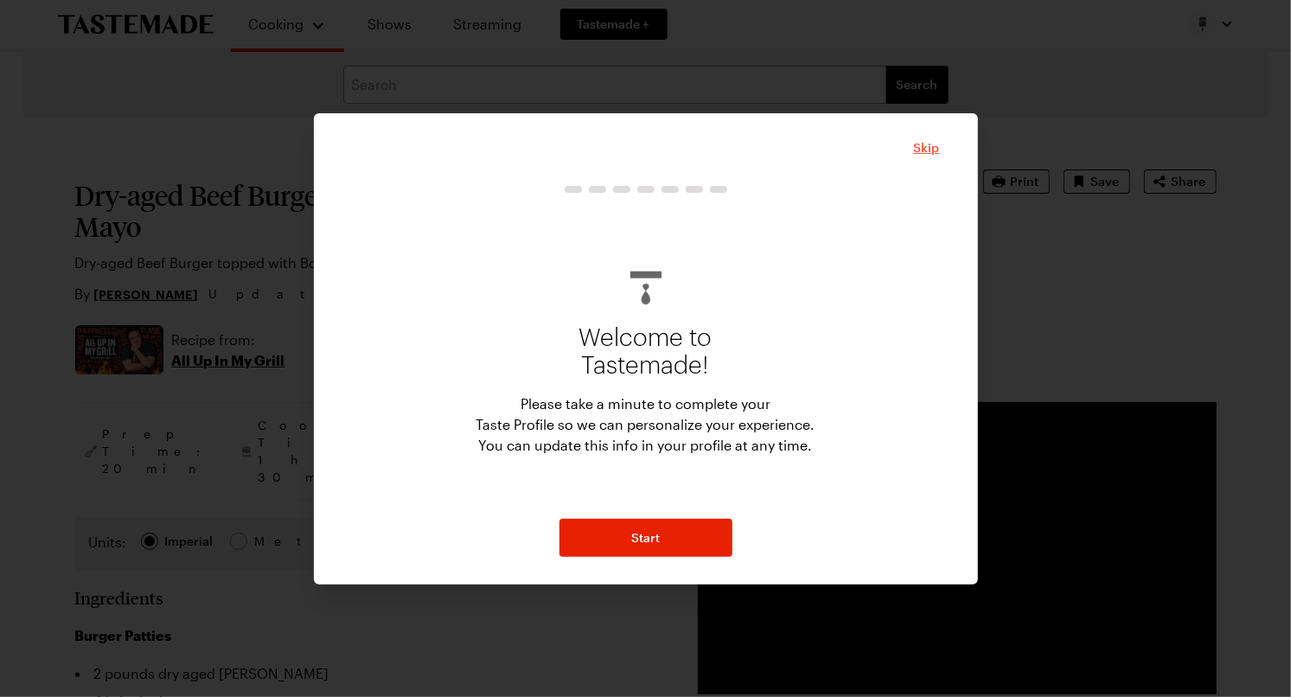
click at [929, 157] on span "Skip" at bounding box center [927, 147] width 26 height 17
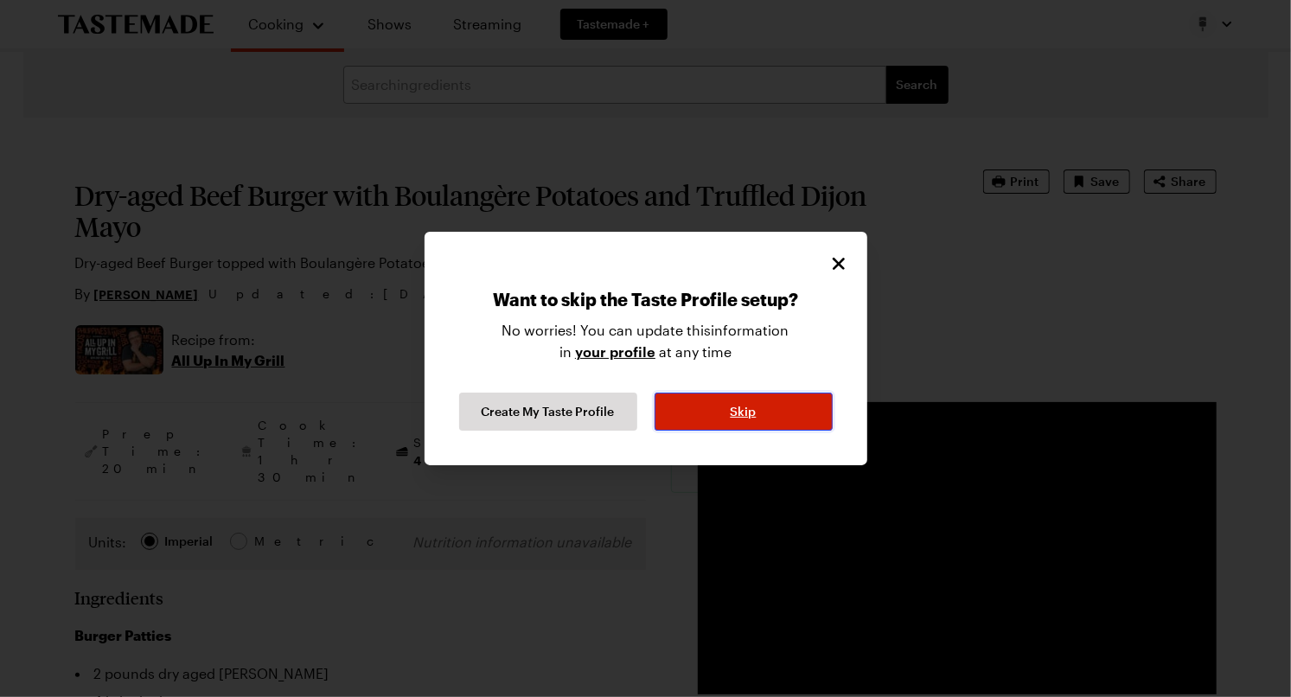
click at [731, 420] on span "Skip" at bounding box center [744, 411] width 26 height 17
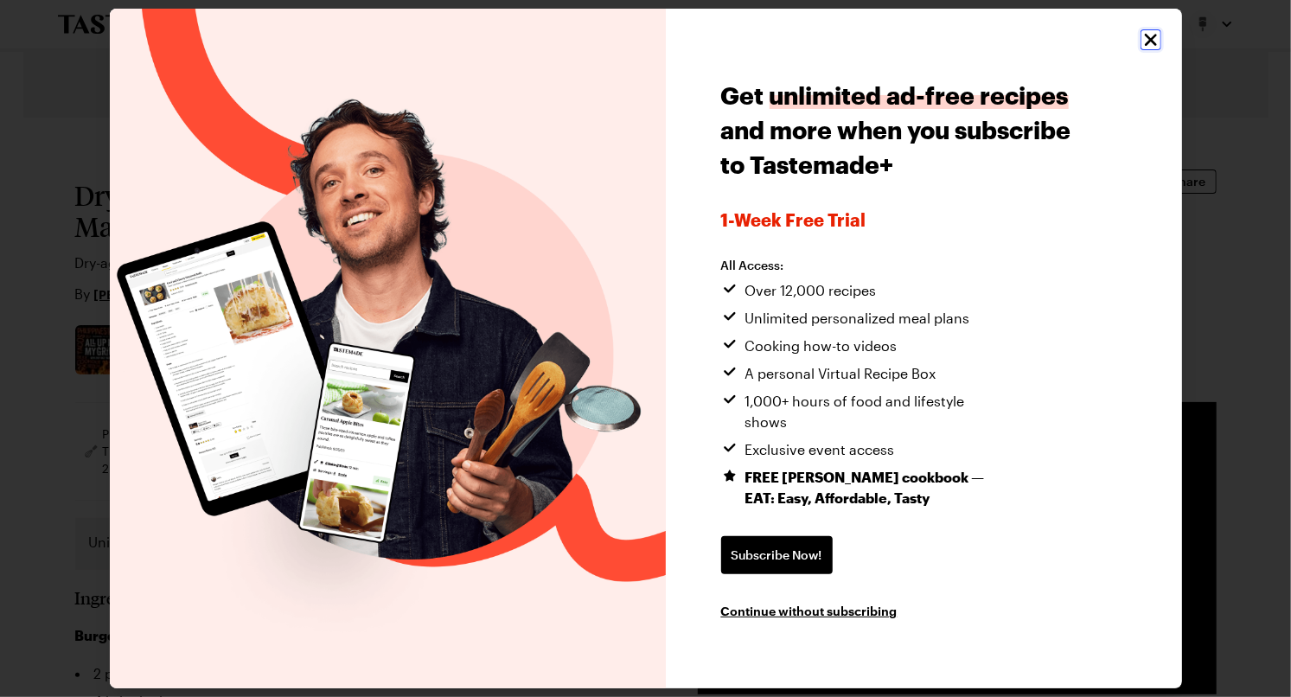
click at [1150, 46] on icon "Close" at bounding box center [1150, 40] width 12 height 12
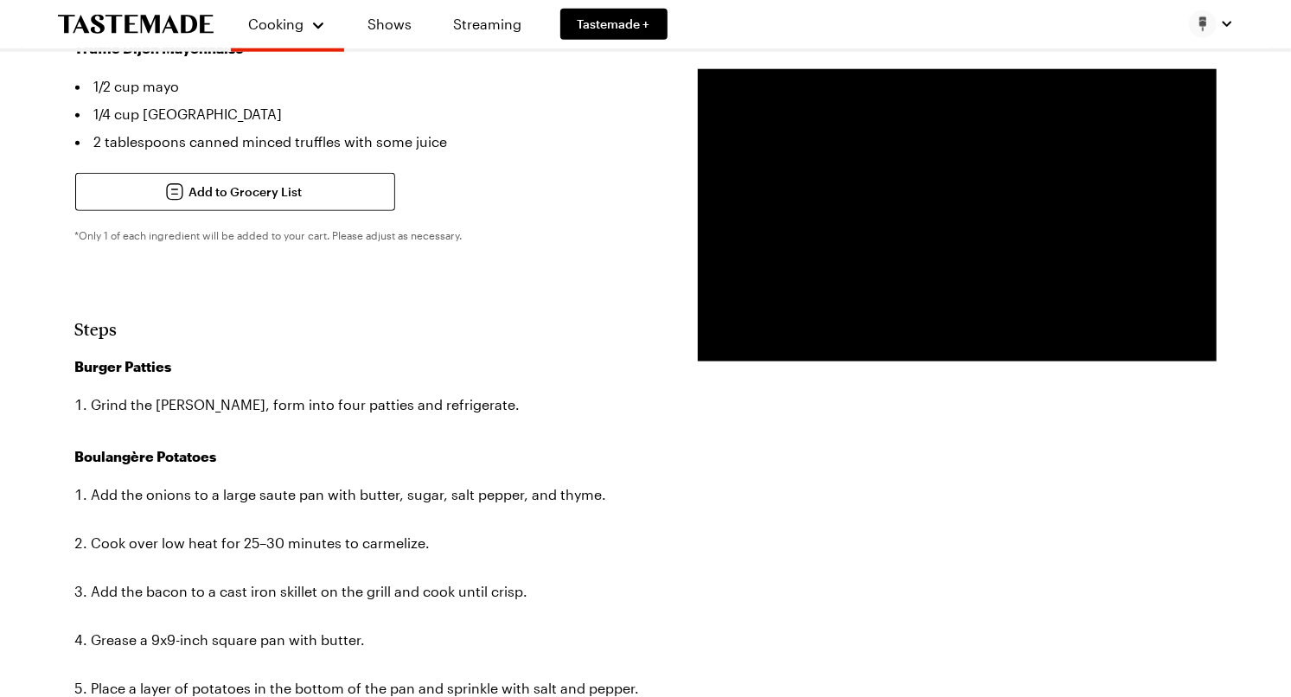
scroll to position [1155, 0]
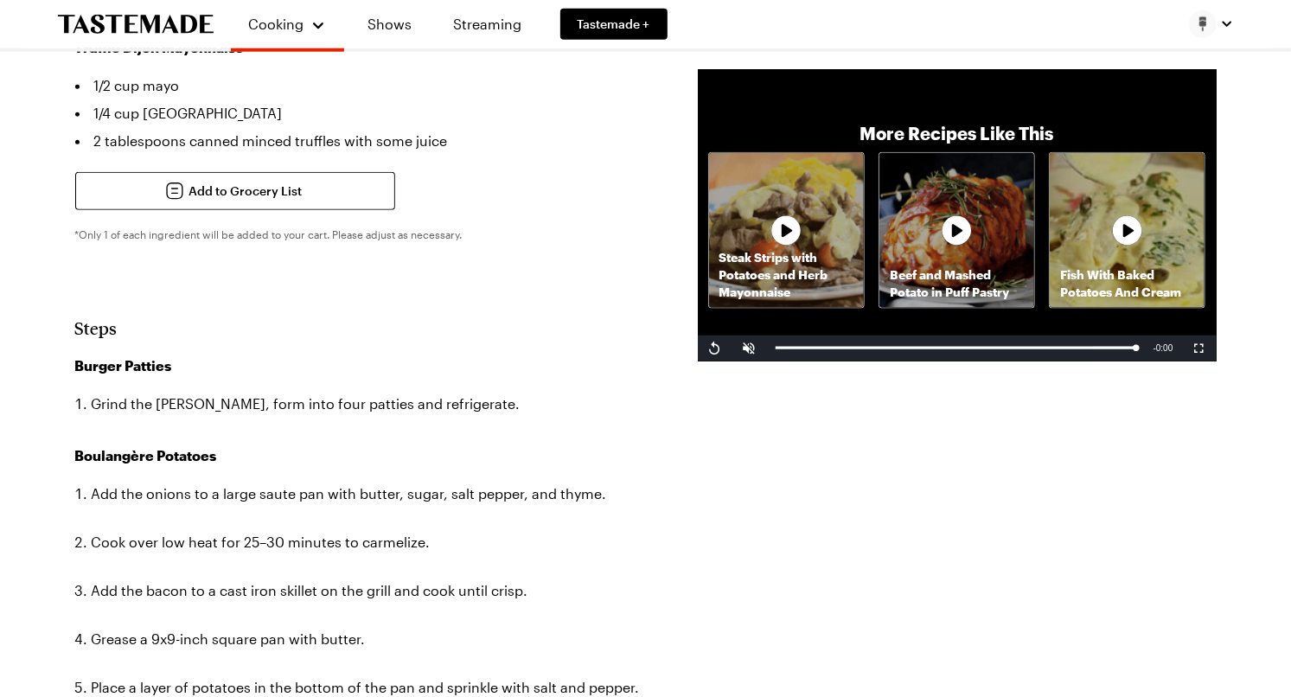
type textarea "x"
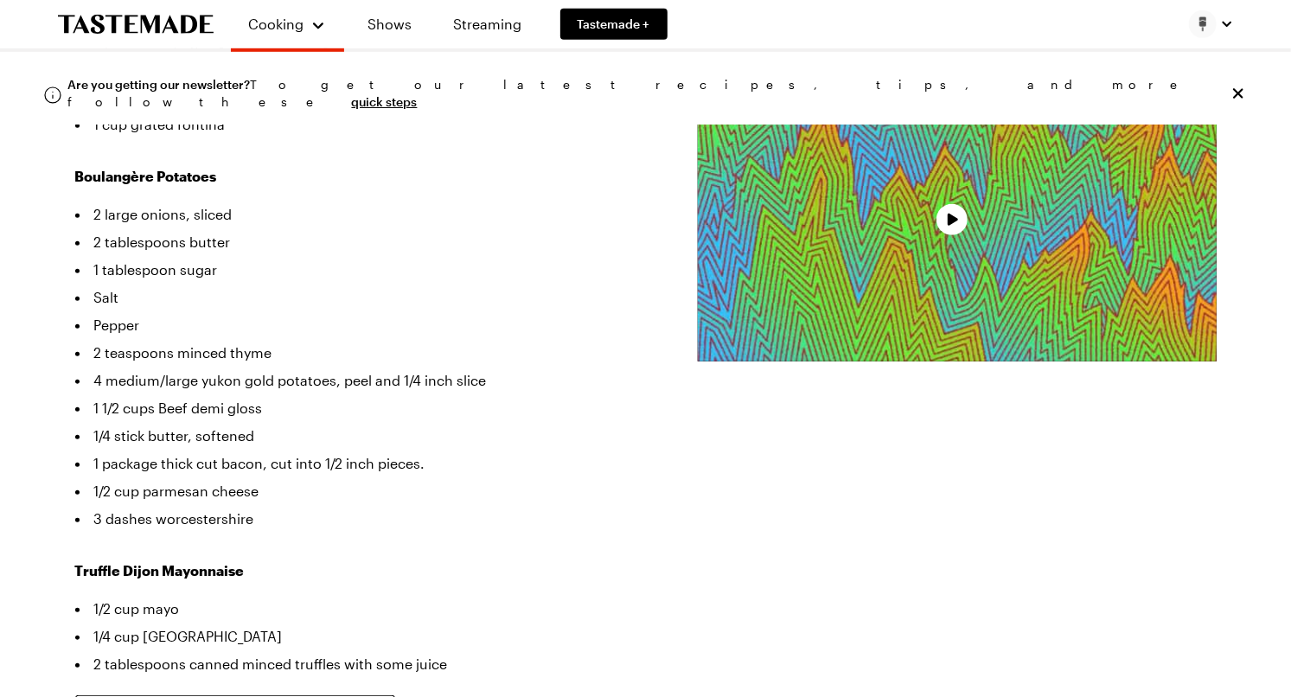
type textarea "x"
